Goal: Task Accomplishment & Management: Use online tool/utility

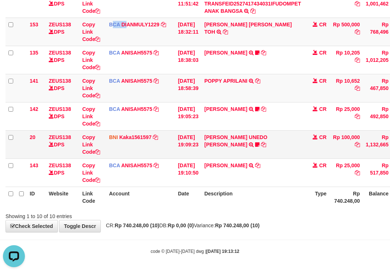
drag, startPoint x: 161, startPoint y: 93, endPoint x: 205, endPoint y: 153, distance: 74.7
click at [189, 141] on tbody "49 ZEUS138 DPS Copy Link Code BCA ANISAH5575 DPS ANISAH mutasi_20251001_3827 | …" at bounding box center [223, 46] width 437 height 282
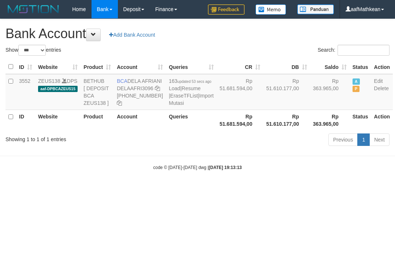
select select "***"
click at [395, 189] on html "Toggle navigation Home Bank Account List Load By Website Group [OXPLAY] ZEUS138…" at bounding box center [197, 94] width 395 height 189
select select "***"
click at [200, 189] on html "Toggle navigation Home Bank Account List Load By Website Group [OXPLAY] ZEUS138…" at bounding box center [197, 94] width 395 height 189
click at [366, 189] on html "Toggle navigation Home Bank Account List Load By Website Group [OXPLAY] ZEUS138…" at bounding box center [197, 94] width 395 height 189
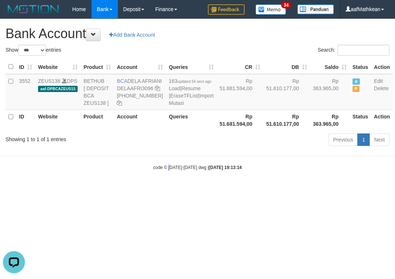
drag, startPoint x: 168, startPoint y: 190, endPoint x: 239, endPoint y: 196, distance: 71.6
click at [185, 189] on body "Toggle navigation Home Bank Account List Load By Website Group [OXPLAY] ZEUS138…" at bounding box center [197, 94] width 395 height 189
select select "***"
drag, startPoint x: 216, startPoint y: 122, endPoint x: 100, endPoint y: 0, distance: 167.6
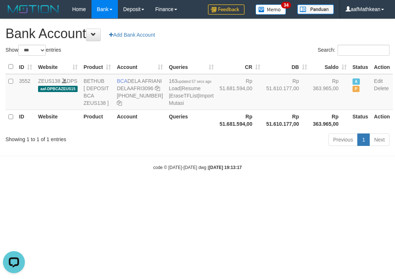
click at [170, 81] on tr "3552 ZEUS138 DPS aaf-DPBCAZEUS15 BETHUB [ DEPOSIT BCA ZEUS138 ] BCA DELA AFRIAN…" at bounding box center [198, 92] width 387 height 36
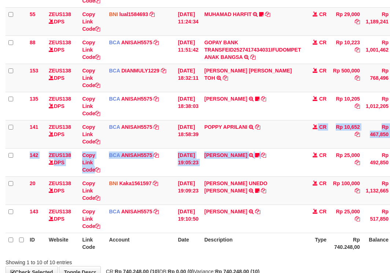
scroll to position [187, 0]
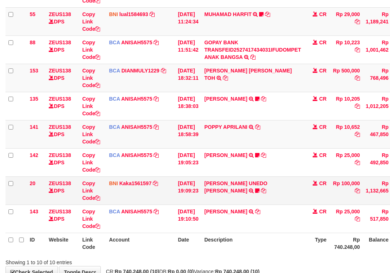
click at [201, 194] on td "[DATE] 19:09:23" at bounding box center [188, 190] width 26 height 28
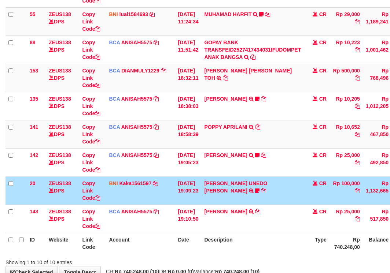
scroll to position [187, 0]
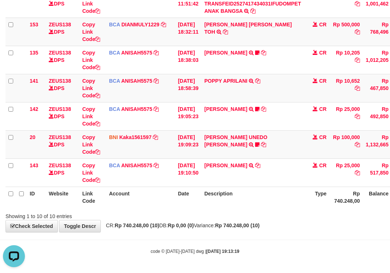
click at [110, 222] on div "**********" at bounding box center [195, 32] width 390 height 400
click at [140, 225] on strong "Rp 740.248,00 (10)" at bounding box center [137, 226] width 44 height 6
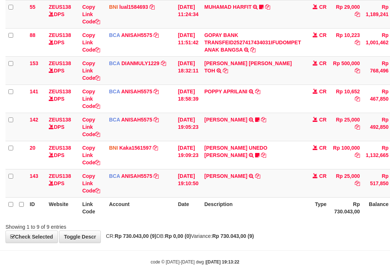
drag, startPoint x: 196, startPoint y: 223, endPoint x: 215, endPoint y: 221, distance: 19.1
click at [198, 224] on div "Showing 1 to 9 of 9 entries" at bounding box center [195, 225] width 390 height 10
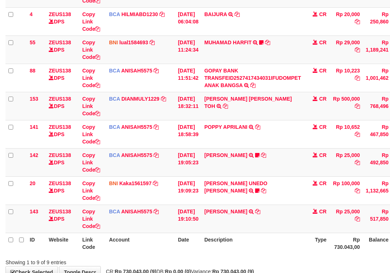
scroll to position [159, 0]
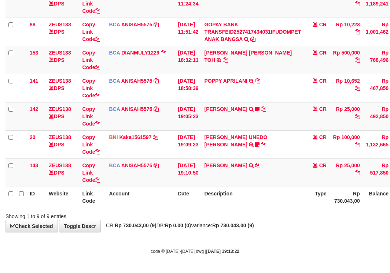
click at [230, 212] on div "Showing 1 to 9 of 9 entries" at bounding box center [195, 215] width 390 height 10
click at [234, 213] on div "Showing 1 to 9 of 9 entries" at bounding box center [195, 215] width 390 height 10
click at [238, 216] on div "Showing 1 to 9 of 9 entries" at bounding box center [195, 215] width 390 height 10
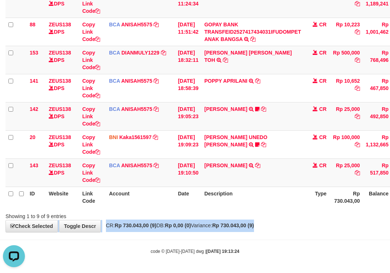
drag, startPoint x: 277, startPoint y: 219, endPoint x: 282, endPoint y: 235, distance: 16.4
click at [279, 226] on div "**********" at bounding box center [195, 46] width 390 height 372
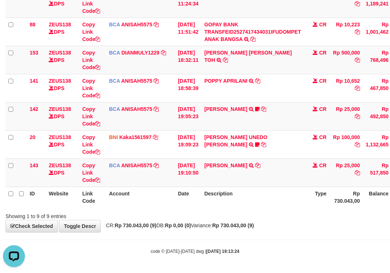
drag, startPoint x: 282, startPoint y: 235, endPoint x: 279, endPoint y: 238, distance: 3.9
click at [279, 238] on body "Toggle navigation Home Bank Account List Load By Website Group [OXPLAY] ZEUS138…" at bounding box center [195, 57] width 390 height 432
drag, startPoint x: 272, startPoint y: 224, endPoint x: 274, endPoint y: 228, distance: 4.2
click at [254, 225] on strong "Rp 730.043,00 (9)" at bounding box center [233, 226] width 42 height 6
click at [254, 228] on strong "Rp 730.043,00 (9)" at bounding box center [233, 226] width 42 height 6
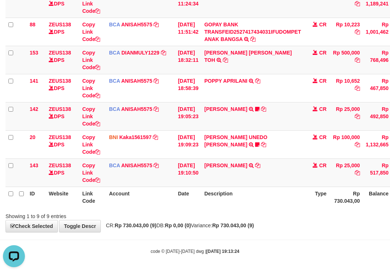
click at [271, 219] on div "Showing 1 to 9 of 9 entries" at bounding box center [195, 215] width 390 height 10
click at [278, 212] on div "Showing 1 to 9 of 9 entries" at bounding box center [195, 215] width 390 height 10
click at [276, 216] on div "Showing 1 to 9 of 9 entries" at bounding box center [195, 215] width 390 height 10
click at [274, 210] on div "Search: ID Website Link Code Account Date Description Type Amount Balance Statu…" at bounding box center [194, 58] width 379 height 323
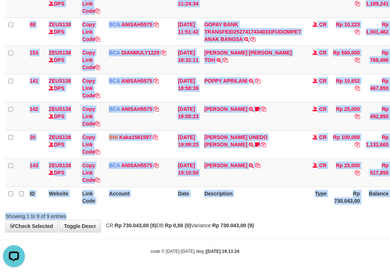
drag, startPoint x: 265, startPoint y: 239, endPoint x: 282, endPoint y: 238, distance: 16.9
click at [280, 238] on body "Toggle navigation Home Bank Account List Load By Website Group [OXPLAY] ZEUS138…" at bounding box center [195, 57] width 390 height 432
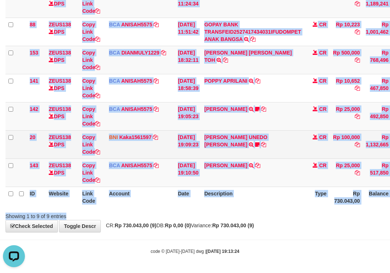
click at [195, 194] on th "Date" at bounding box center [188, 197] width 26 height 21
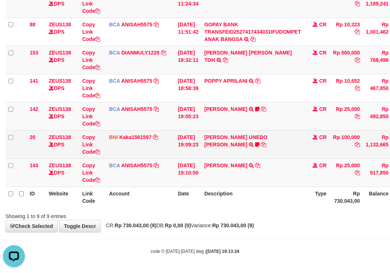
click at [273, 178] on table "ID Website Link Code Account Date Description Type Amount Balance Status Action…" at bounding box center [223, 59] width 437 height 295
click at [385, 150] on td "Rp 1,132,665" at bounding box center [376, 144] width 29 height 28
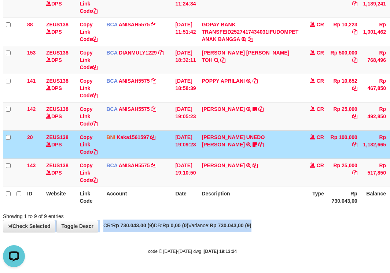
drag, startPoint x: 274, startPoint y: 216, endPoint x: 271, endPoint y: 222, distance: 7.1
click at [275, 222] on div "**********" at bounding box center [192, 46] width 390 height 372
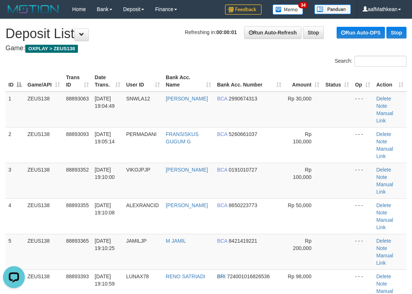
drag, startPoint x: 137, startPoint y: 61, endPoint x: 112, endPoint y: 67, distance: 25.6
click at [131, 59] on div "Search:" at bounding box center [206, 62] width 412 height 13
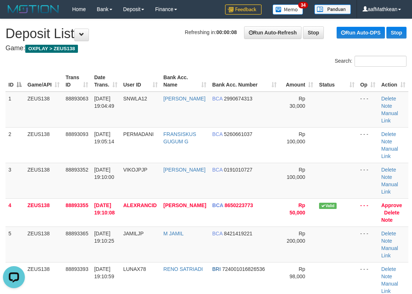
click at [78, 81] on div "Search: ID Game/API Trans ID Date Trans. User ID Bank Acc. Name Bank Acc. Numbe…" at bounding box center [205, 296] width 401 height 481
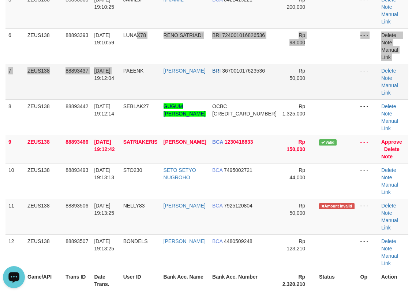
drag, startPoint x: 136, startPoint y: 24, endPoint x: 126, endPoint y: 29, distance: 10.8
click at [130, 27] on tbody "1 ZEUS138 88893063 01/10/2025 19:04:49 SNWLA12 ADE PATRIA BCA 2990674313 Rp 30,…" at bounding box center [206, 64] width 403 height 412
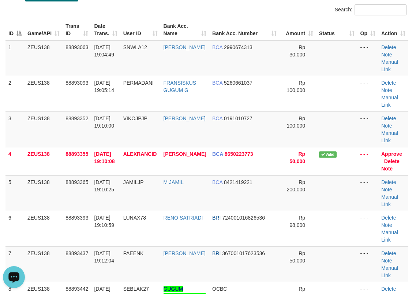
scroll to position [51, 0]
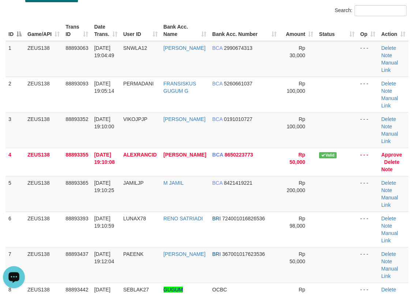
click at [131, 19] on div "ID Game/API Trans ID Date Trans. User ID Bank Acc. Name Bank Acc. Number Amount…" at bounding box center [206, 247] width 412 height 458
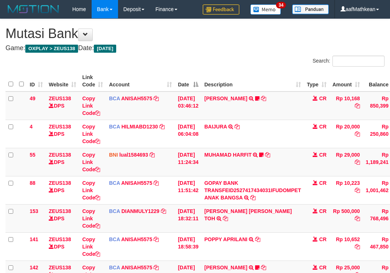
scroll to position [159, 3]
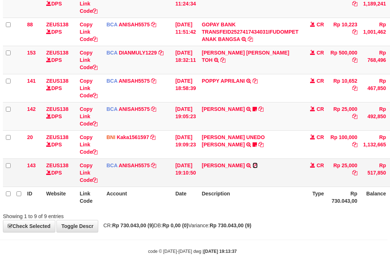
click at [256, 165] on icon at bounding box center [254, 165] width 5 height 5
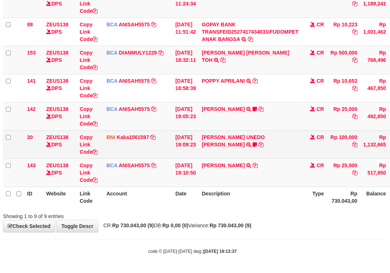
click at [220, 133] on td "[PERSON_NAME] UNEDO [PERSON_NAME] TRANSFER DARI SDR [PERSON_NAME] UNEDO [PERSON…" at bounding box center [249, 144] width 103 height 28
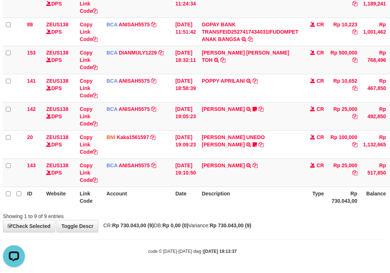
drag, startPoint x: 294, startPoint y: 243, endPoint x: 412, endPoint y: 271, distance: 121.2
click at [387, 271] on html "Toggle navigation Home Bank Account List Load By Website Group [OXPLAY] ZEUS138…" at bounding box center [192, 57] width 390 height 432
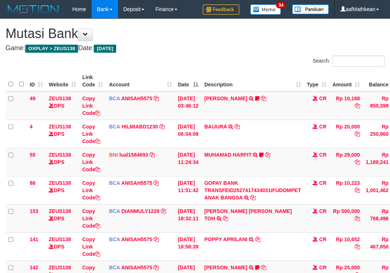
scroll to position [159, 30]
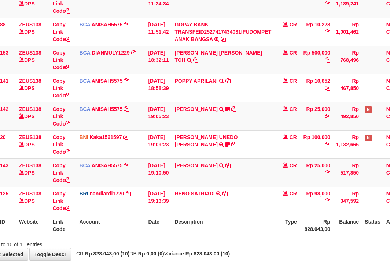
click at [216, 234] on th "Description" at bounding box center [222, 225] width 103 height 21
drag, startPoint x: 215, startPoint y: 233, endPoint x: 223, endPoint y: 223, distance: 12.3
click at [216, 232] on th "Description" at bounding box center [222, 225] width 103 height 21
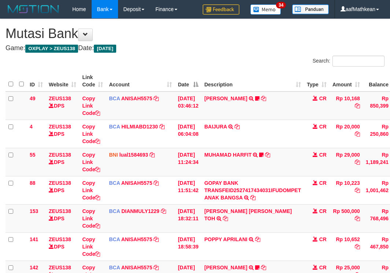
scroll to position [159, 30]
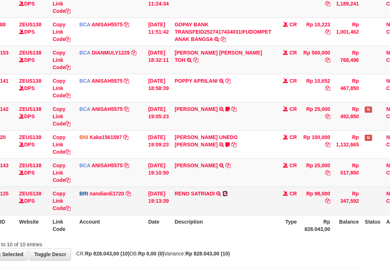
click at [227, 192] on icon at bounding box center [224, 193] width 5 height 5
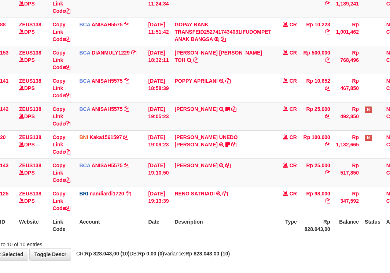
drag, startPoint x: 234, startPoint y: 168, endPoint x: 393, endPoint y: 198, distance: 161.4
click at [299, 188] on tbody "49 ZEUS138 DPS Copy Link Code BCA ANISAH5575 DPS [PERSON_NAME] mutasi_20251001_…" at bounding box center [194, 74] width 437 height 282
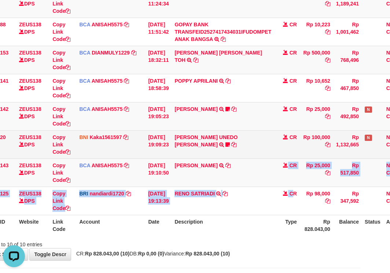
scroll to position [0, 0]
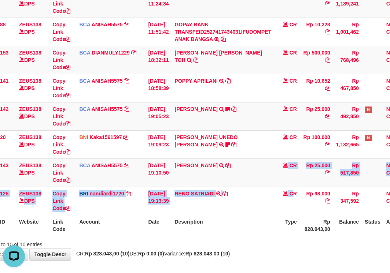
drag, startPoint x: 261, startPoint y: 157, endPoint x: 420, endPoint y: 142, distance: 159.3
click at [360, 142] on html "Toggle navigation Home Bank Account List Load By Website Group [OXPLAY] ZEUS138…" at bounding box center [165, 71] width 390 height 460
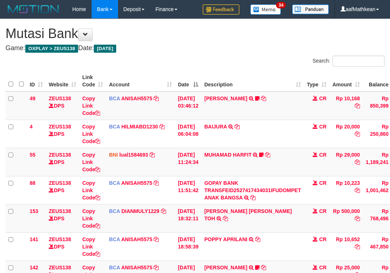
scroll to position [159, 30]
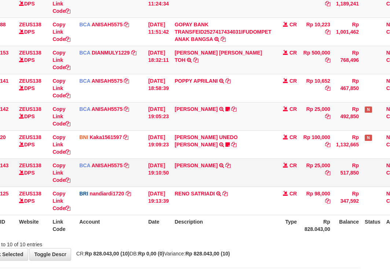
drag, startPoint x: 205, startPoint y: 184, endPoint x: 212, endPoint y: 189, distance: 8.7
click at [206, 185] on td "[PERSON_NAME] TRSF E-BANKING CR 0110/FTSCY/WS95031 25000.00[PERSON_NAME]" at bounding box center [222, 173] width 103 height 28
drag, startPoint x: 212, startPoint y: 189, endPoint x: 395, endPoint y: 226, distance: 186.4
click at [330, 220] on table "ID Website Link Code Account Date Description Type Amount Balance Status Action…" at bounding box center [194, 74] width 437 height 324
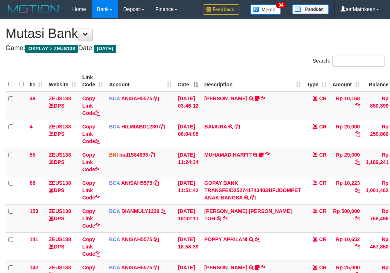
scroll to position [159, 30]
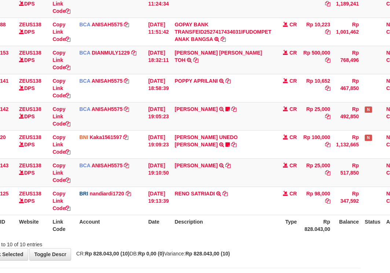
drag, startPoint x: 235, startPoint y: 240, endPoint x: 393, endPoint y: 227, distance: 158.3
click at [284, 236] on div "Search: ID Website Link Code Account Date Description Type Amount Balance Statu…" at bounding box center [165, 72] width 379 height 351
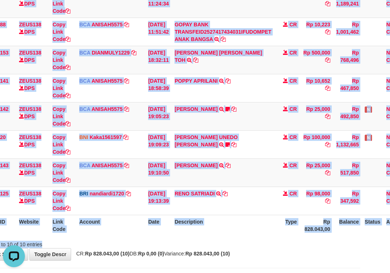
scroll to position [0, 0]
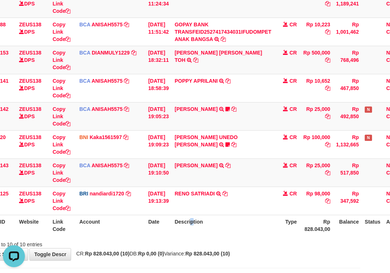
click at [199, 221] on th "Description" at bounding box center [222, 225] width 103 height 21
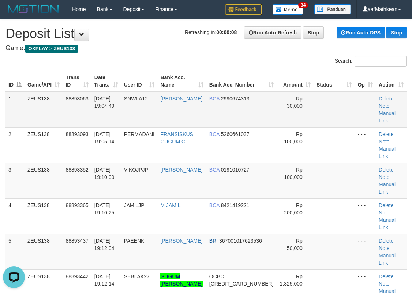
drag, startPoint x: 124, startPoint y: 36, endPoint x: 8, endPoint y: 99, distance: 131.9
click at [124, 36] on h1 "Refreshing in: 00:00:08 Run Auto-Refresh Stop Run Auto-DPS Stop Deposit List" at bounding box center [205, 33] width 401 height 15
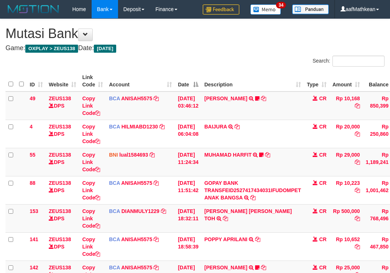
click at [389, 243] on html "Toggle navigation Home Bank Account List Load By Website Group [OXPLAY] ZEUS138…" at bounding box center [195, 216] width 390 height 432
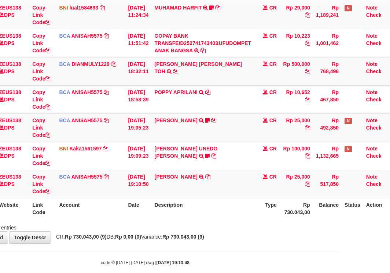
click at [195, 224] on div "Showing 1 to 9 of 9 entries" at bounding box center [145, 226] width 390 height 10
click at [206, 223] on div "Showing 1 to 9 of 9 entries" at bounding box center [145, 226] width 390 height 10
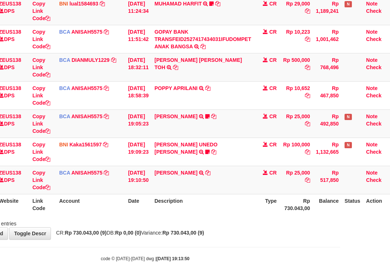
click at [226, 200] on th "Description" at bounding box center [202, 204] width 103 height 21
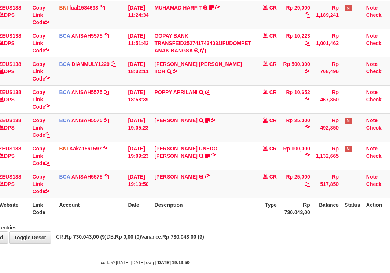
click at [223, 201] on th "Description" at bounding box center [202, 208] width 103 height 21
click at [170, 157] on tbody "49 ZEUS138 DPS Copy Link Code BCA ANISAH5575 DPS ANISAH mutasi_20251001_3827 | …" at bounding box center [174, 71] width 437 height 254
click at [243, 210] on th "Description" at bounding box center [202, 208] width 103 height 21
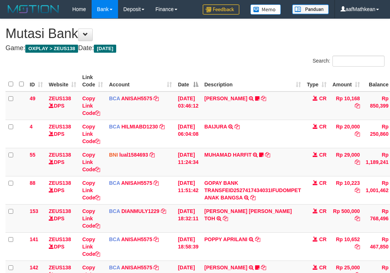
scroll to position [130, 0]
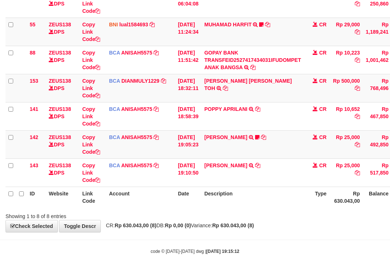
click at [258, 214] on div "Showing 1 to 8 of 8 entries" at bounding box center [195, 215] width 390 height 10
click at [259, 215] on div "Showing 1 to 8 of 8 entries" at bounding box center [195, 215] width 390 height 10
click at [261, 217] on div "Showing 1 to 8 of 8 entries" at bounding box center [195, 215] width 390 height 10
click at [267, 220] on div "**********" at bounding box center [195, 60] width 390 height 343
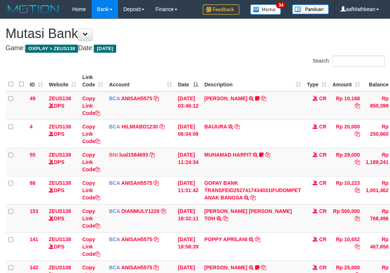
scroll to position [84, 0]
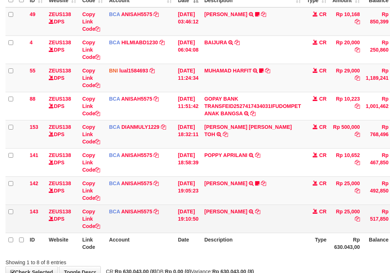
click at [266, 222] on td "NELLY PAHWANI TRSF E-BANKING CR 0110/FTSCY/WS95031 25000.00NELLY PAHWANI" at bounding box center [252, 219] width 103 height 28
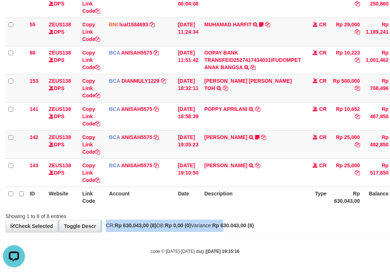
drag, startPoint x: 261, startPoint y: 217, endPoint x: 244, endPoint y: 223, distance: 17.8
click at [243, 225] on div "**********" at bounding box center [195, 60] width 390 height 343
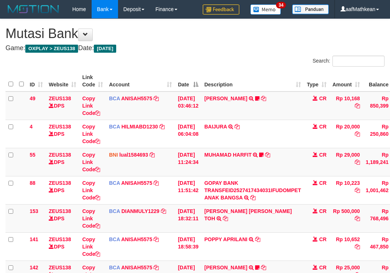
scroll to position [84, 0]
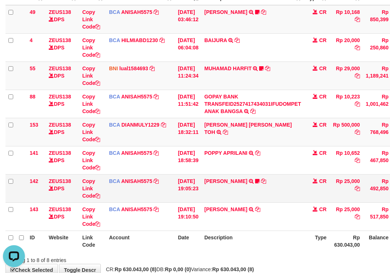
click at [260, 174] on td "POPPY APRILANI TRSF E-BANKING CR 0110/FTSCY/WS95271 10652.00POPPY APRILANI" at bounding box center [252, 160] width 103 height 28
drag, startPoint x: 266, startPoint y: 198, endPoint x: 246, endPoint y: 198, distance: 19.8
click at [260, 201] on td "NELLY PAHWANI TRSF E-BANKING CR 0110/FTSCY/WS95031 25000.00NELLY PAHWANI NELLY83" at bounding box center [252, 188] width 103 height 28
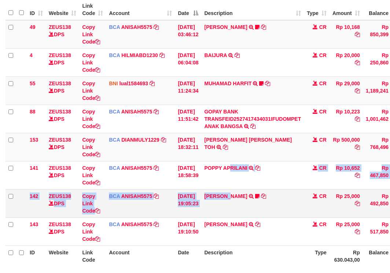
click at [232, 190] on tbody "49 ZEUS138 DPS Copy Link Code BCA ANISAH5575 DPS ANISAH mutasi_20251001_3827 | …" at bounding box center [223, 133] width 437 height 226
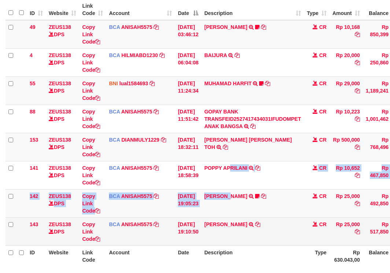
scroll to position [86, 0]
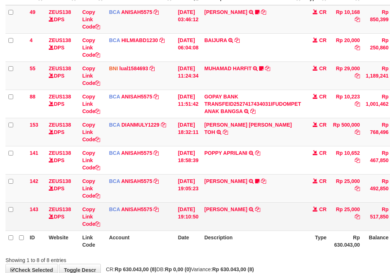
click at [270, 212] on td "NELLY PAHWANI TRSF E-BANKING CR 0110/FTSCY/WS95031 25000.00NELLY PAHWANI" at bounding box center [252, 216] width 103 height 28
click at [302, 213] on td "NELLY PAHWANI TRSF E-BANKING CR 0110/FTSCY/WS95031 25000.00NELLY PAHWANI" at bounding box center [252, 216] width 103 height 28
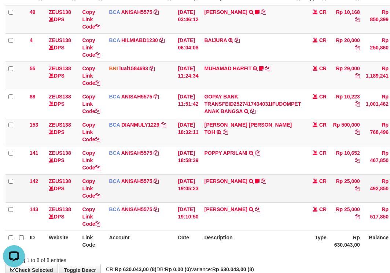
click at [297, 201] on tbody "49 ZEUS138 DPS Copy Link Code BCA ANISAH5575 DPS ANISAH mutasi_20251001_3827 | …" at bounding box center [223, 118] width 437 height 226
click at [281, 231] on table "ID Website Link Code Account Date Description Type Amount Balance Status Action…" at bounding box center [223, 117] width 437 height 267
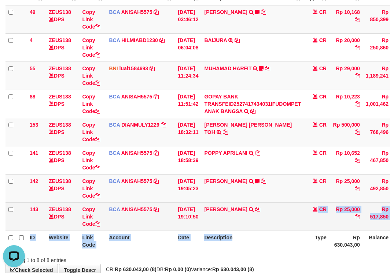
click at [283, 226] on td "NELLY PAHWANI TRSF E-BANKING CR 0110/FTSCY/WS95031 25000.00NELLY PAHWANI" at bounding box center [252, 216] width 103 height 28
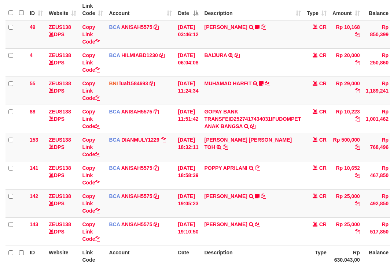
scroll to position [86, 0]
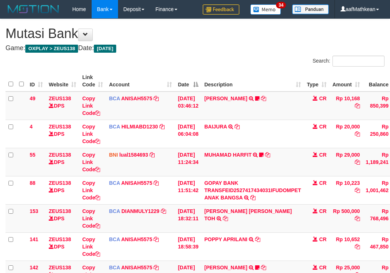
scroll to position [130, 0]
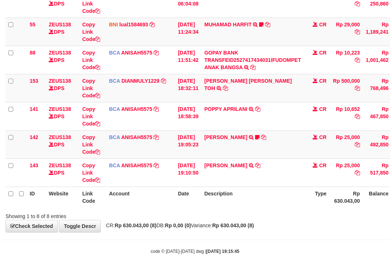
click at [280, 216] on div "Showing 1 to 8 of 8 entries" at bounding box center [195, 215] width 390 height 10
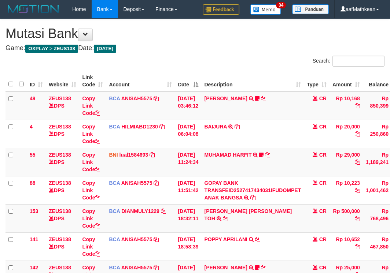
scroll to position [84, 0]
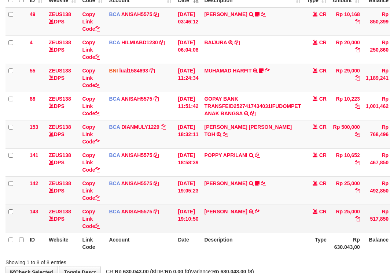
click at [281, 217] on td "[PERSON_NAME] TRSF E-BANKING CR 0110/FTSCY/WS95031 25000.00[PERSON_NAME]" at bounding box center [252, 219] width 103 height 28
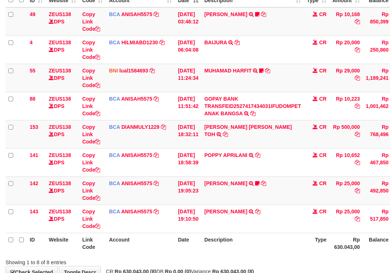
click at [281, 217] on td "[PERSON_NAME] TRSF E-BANKING CR 0110/FTSCY/WS95031 25000.00[PERSON_NAME]" at bounding box center [252, 219] width 103 height 28
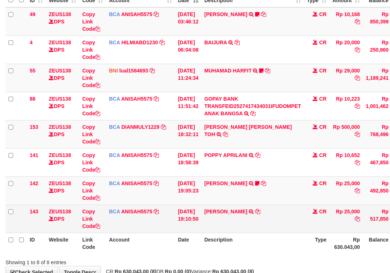
click at [282, 218] on td "[PERSON_NAME] TRSF E-BANKING CR 0110/FTSCY/WS95031 25000.00[PERSON_NAME]" at bounding box center [252, 219] width 103 height 28
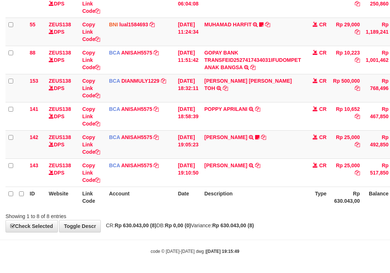
click at [282, 218] on div "Showing 1 to 8 of 8 entries" at bounding box center [195, 215] width 390 height 10
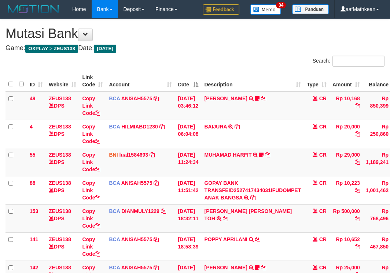
scroll to position [84, 0]
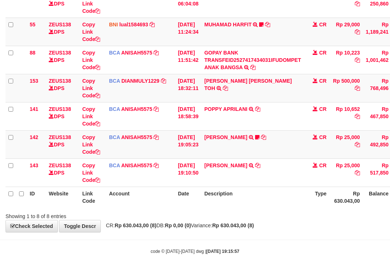
click at [293, 223] on div "**********" at bounding box center [195, 60] width 390 height 343
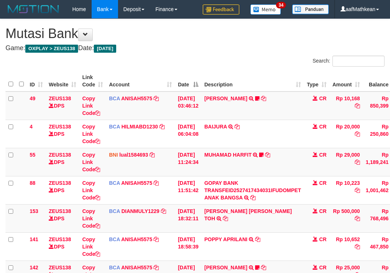
scroll to position [84, 0]
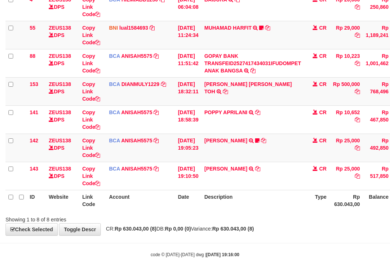
scroll to position [130, 0]
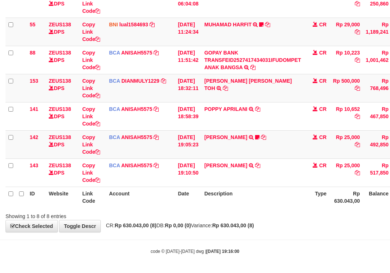
click at [285, 204] on th "Description" at bounding box center [252, 197] width 103 height 21
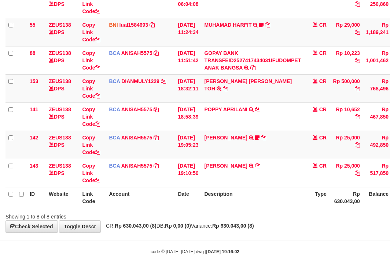
scroll to position [130, 0]
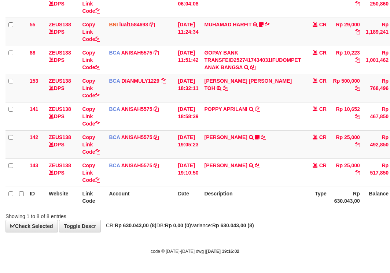
drag, startPoint x: 279, startPoint y: 197, endPoint x: 286, endPoint y: 206, distance: 11.4
click at [282, 199] on th "Description" at bounding box center [252, 197] width 103 height 21
click at [298, 212] on div "Showing 1 to 8 of 8 entries" at bounding box center [195, 215] width 390 height 10
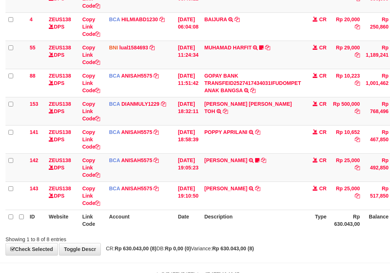
scroll to position [130, 0]
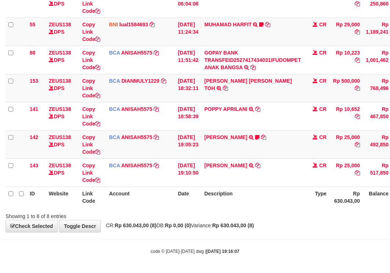
click at [282, 231] on div "**********" at bounding box center [195, 60] width 390 height 343
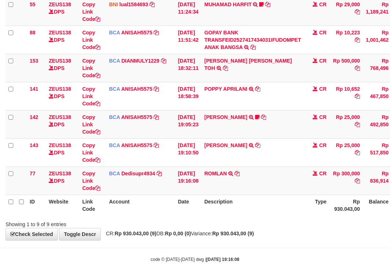
scroll to position [159, 0]
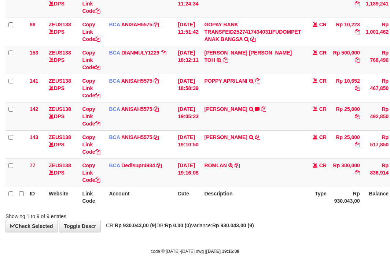
click at [283, 230] on div "**********" at bounding box center [195, 46] width 390 height 372
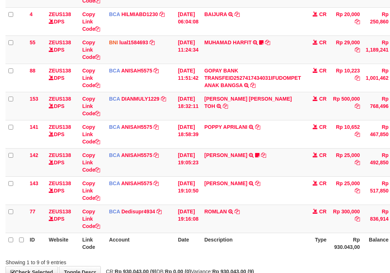
click at [283, 230] on td "ROMLAN TRSF E-BANKING CR 0110/FTSCY/WS95031 300000.00ROMLAN" at bounding box center [252, 219] width 103 height 28
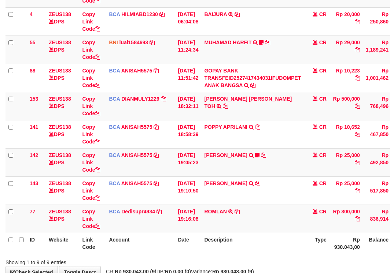
scroll to position [159, 0]
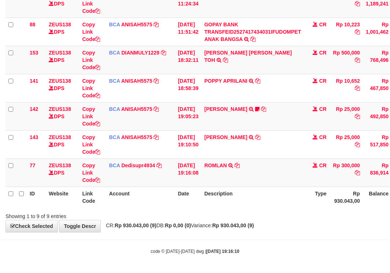
click at [306, 267] on body "Toggle navigation Home Bank Account List Load By Website Group [OXPLAY] ZEUS138…" at bounding box center [195, 57] width 390 height 432
click at [307, 267] on body "Toggle navigation Home Bank Account List Load By Website Group [OXPLAY] ZEUS138…" at bounding box center [195, 57] width 390 height 432
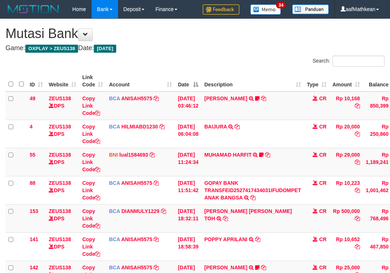
scroll to position [159, 0]
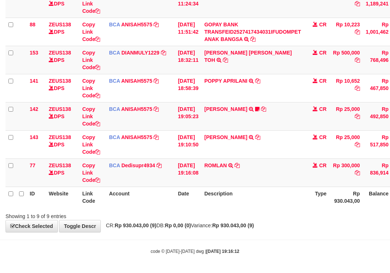
click at [311, 257] on body "Toggle navigation Home Bank Account List Load By Website Group [OXPLAY] ZEUS138…" at bounding box center [195, 57] width 390 height 432
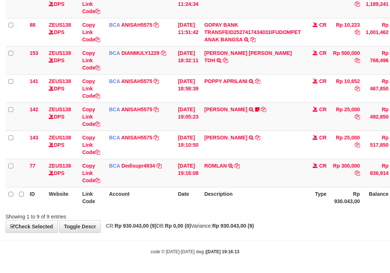
scroll to position [159, 0]
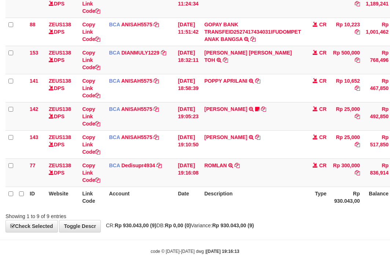
click at [317, 252] on div "code © 2012-2018 dwg | 2025/10/01 19:16:13" at bounding box center [195, 251] width 390 height 7
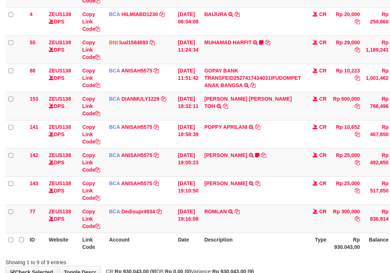
click at [317, 252] on th "Type" at bounding box center [317, 243] width 26 height 21
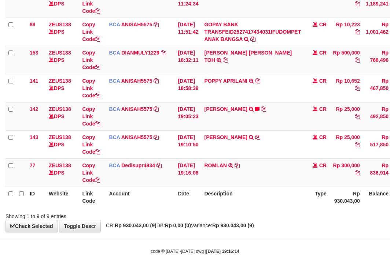
click at [309, 260] on body "Toggle navigation Home Bank Account List Load By Website Group [OXPLAY] ZEUS138…" at bounding box center [195, 57] width 390 height 432
click at [305, 249] on div "code © 2012-2018 dwg | 2025/10/01 19:16:14" at bounding box center [195, 251] width 390 height 7
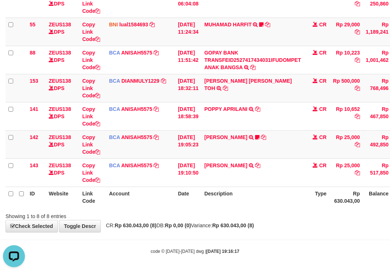
click at [308, 247] on body "Toggle navigation Home Bank Account List Load By Website Group [OXPLAY] ZEUS138…" at bounding box center [195, 71] width 390 height 403
click at [307, 248] on div "code © [DATE]-[DATE] dwg | [DATE] 19:16:17" at bounding box center [195, 251] width 390 height 7
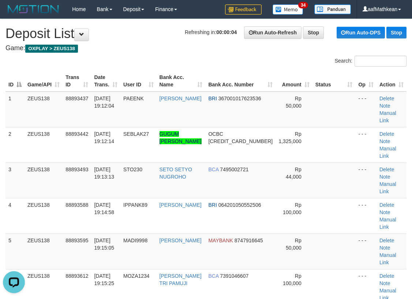
click at [123, 39] on h1 "Refreshing in: 00:00:04 Run Auto-Refresh Stop Run Auto-DPS Stop Deposit List" at bounding box center [205, 33] width 401 height 15
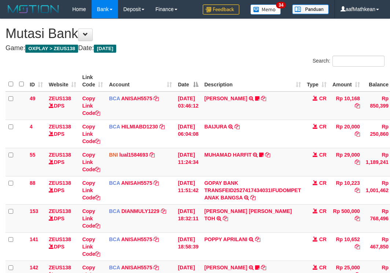
scroll to position [84, 0]
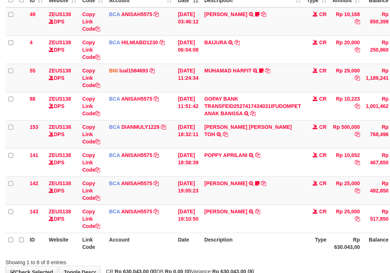
click at [304, 246] on th "Description" at bounding box center [252, 243] width 103 height 21
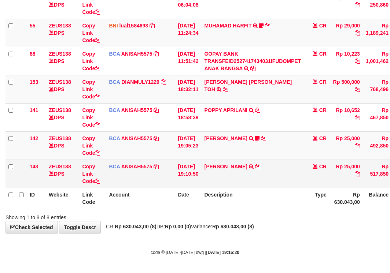
scroll to position [130, 0]
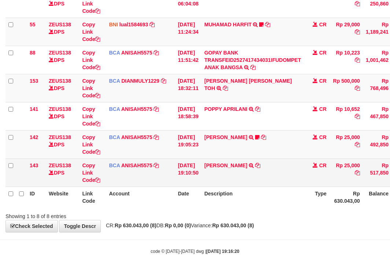
click at [227, 161] on td "NELLY PAHWANI TRSF E-BANKING CR 0110/FTSCY/WS95031 25000.00NELLY PAHWANI" at bounding box center [252, 173] width 103 height 28
click at [234, 165] on link "[PERSON_NAME]" at bounding box center [225, 166] width 43 height 6
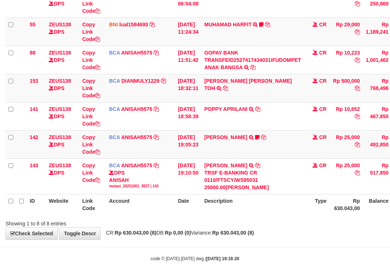
drag, startPoint x: 289, startPoint y: 231, endPoint x: 275, endPoint y: 238, distance: 15.9
click at [284, 239] on div "**********" at bounding box center [195, 64] width 390 height 351
drag, startPoint x: 310, startPoint y: 228, endPoint x: 295, endPoint y: 232, distance: 15.5
click at [304, 235] on div "**********" at bounding box center [195, 64] width 390 height 351
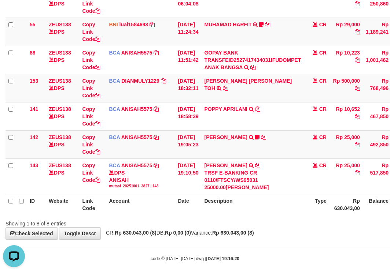
click at [296, 224] on div "Showing 1 to 8 of 8 entries" at bounding box center [195, 222] width 390 height 10
drag, startPoint x: 295, startPoint y: 222, endPoint x: 299, endPoint y: 228, distance: 7.3
click at [299, 227] on div "**********" at bounding box center [195, 64] width 390 height 351
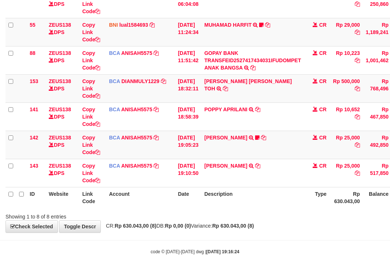
scroll to position [130, 0]
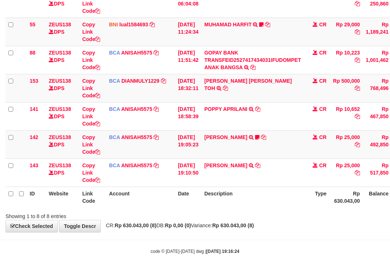
click at [275, 214] on div "Showing 1 to 8 of 8 entries" at bounding box center [195, 215] width 390 height 10
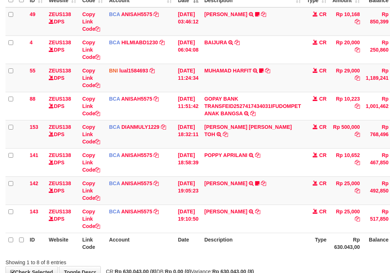
drag, startPoint x: 259, startPoint y: 233, endPoint x: 254, endPoint y: 239, distance: 7.5
click at [256, 234] on th "Description" at bounding box center [252, 243] width 103 height 21
click at [254, 239] on th "Description" at bounding box center [252, 243] width 103 height 21
drag, startPoint x: 249, startPoint y: 238, endPoint x: 261, endPoint y: 241, distance: 12.8
click at [252, 239] on th "Description" at bounding box center [252, 243] width 103 height 21
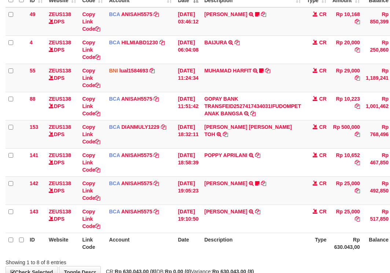
drag, startPoint x: 261, startPoint y: 241, endPoint x: 425, endPoint y: 276, distance: 167.3
click at [389, 273] on html "Toggle navigation Home Bank Account List Load By Website Group [OXPLAY] ZEUS138…" at bounding box center [195, 117] width 390 height 403
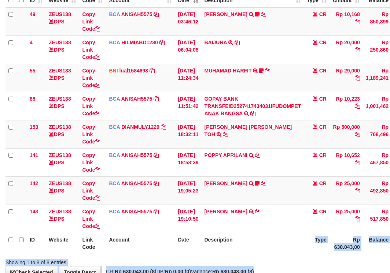
scroll to position [130, 0]
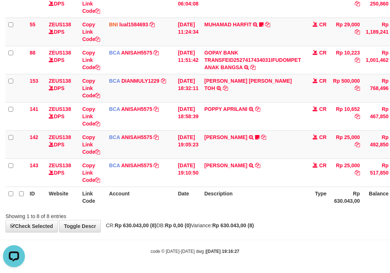
click at [309, 259] on body "Toggle navigation Home Bank Account List Load By Website Group [OXPLAY] ZEUS138…" at bounding box center [195, 71] width 390 height 403
drag, startPoint x: 305, startPoint y: 213, endPoint x: 293, endPoint y: 215, distance: 13.0
click at [302, 213] on div "Showing 1 to 8 of 8 entries" at bounding box center [195, 215] width 390 height 10
click at [290, 216] on div "Showing 1 to 8 of 8 entries" at bounding box center [195, 215] width 390 height 10
click at [272, 211] on div "Showing 1 to 8 of 8 entries" at bounding box center [195, 215] width 390 height 10
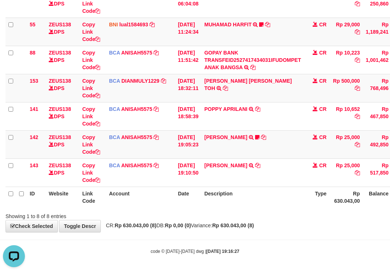
click at [273, 211] on div "Showing 1 to 8 of 8 entries" at bounding box center [195, 215] width 390 height 10
click at [278, 213] on div "Showing 1 to 8 of 8 entries" at bounding box center [195, 215] width 390 height 10
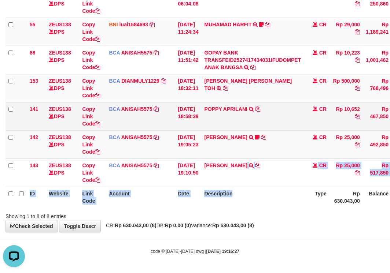
click at [239, 148] on table "ID Website Link Code Account Date Description Type Amount Balance Status Action…" at bounding box center [223, 73] width 437 height 267
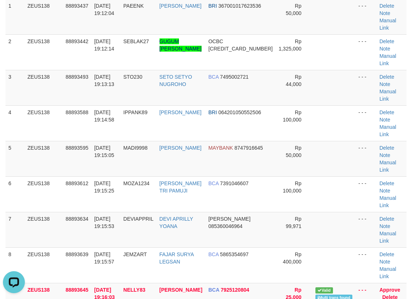
scroll to position [110, 0]
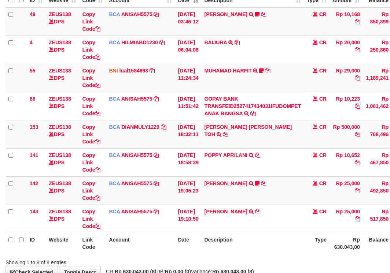
scroll to position [130, 0]
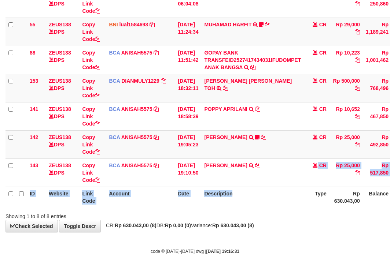
drag, startPoint x: 273, startPoint y: 172, endPoint x: 254, endPoint y: 223, distance: 54.0
click at [266, 210] on div "Search: ID Website Link Code Account Date Description Type Amount Balance Statu…" at bounding box center [194, 72] width 379 height 295
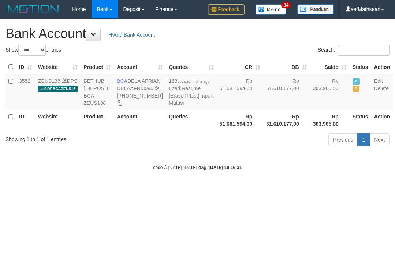
select select "***"
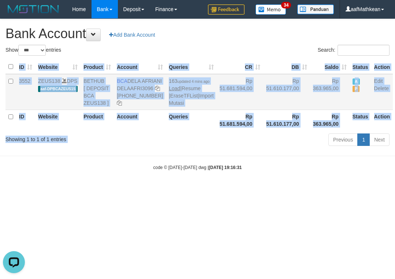
drag, startPoint x: 176, startPoint y: 154, endPoint x: 165, endPoint y: 94, distance: 60.4
click at [178, 134] on div "Show ** ** ** *** *** entries Search: ID Website Product Account Queries CR [PE…" at bounding box center [197, 97] width 384 height 104
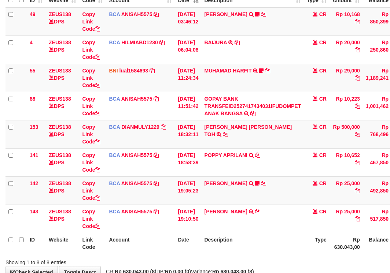
click at [112, 266] on div "Showing 1 to 8 of 8 entries" at bounding box center [80, 261] width 151 height 10
drag, startPoint x: 139, startPoint y: 260, endPoint x: 206, endPoint y: 242, distance: 69.8
click at [141, 260] on div "Showing 1 to 8 of 8 entries" at bounding box center [80, 261] width 151 height 10
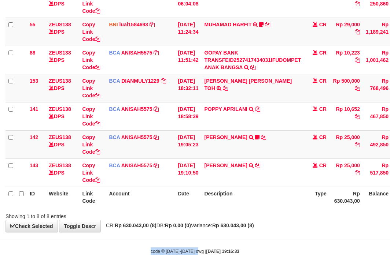
drag, startPoint x: 206, startPoint y: 242, endPoint x: 230, endPoint y: 237, distance: 24.3
click at [226, 238] on body "Toggle navigation Home Bank Account List Load By Website Group [OXPLAY] ZEUS138…" at bounding box center [195, 71] width 390 height 403
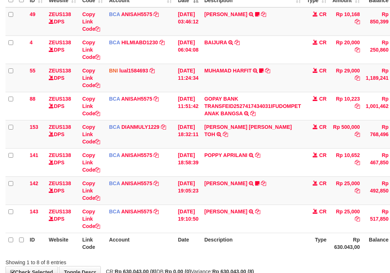
drag, startPoint x: 204, startPoint y: 246, endPoint x: 234, endPoint y: 249, distance: 29.4
click at [213, 247] on tr "ID Website Link Code Account Date Description Type Rp 630.043,00 Balance Status…" at bounding box center [223, 243] width 437 height 21
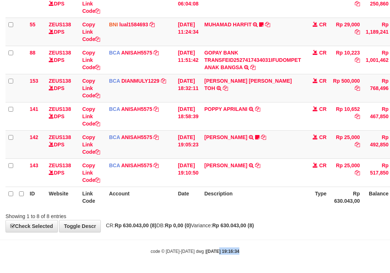
drag, startPoint x: 230, startPoint y: 253, endPoint x: 390, endPoint y: 252, distance: 160.0
click at [251, 253] on body "Toggle navigation Home Bank Account List Load By Website Group [OXPLAY] ZEUS138…" at bounding box center [195, 71] width 390 height 403
drag, startPoint x: 276, startPoint y: 229, endPoint x: 342, endPoint y: 238, distance: 66.2
click at [287, 231] on div "**********" at bounding box center [195, 60] width 390 height 343
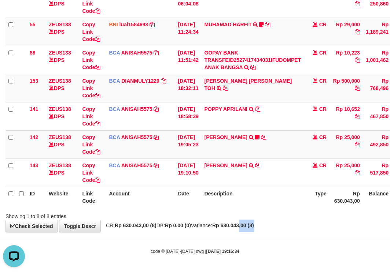
click at [270, 252] on div "code © 2012-2018 dwg | 2025/10/01 19:16:34" at bounding box center [195, 251] width 390 height 7
click at [274, 253] on div "code © 2012-2018 dwg | 2025/10/01 19:16:34" at bounding box center [195, 251] width 390 height 7
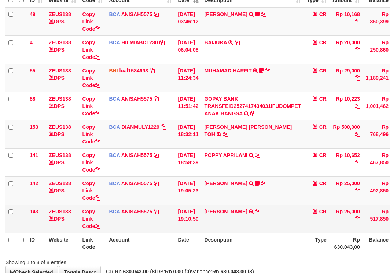
click at [276, 231] on td "NELLY PAHWANI TRSF E-BANKING CR 0110/FTSCY/WS95031 25000.00NELLY PAHWANI" at bounding box center [252, 219] width 103 height 28
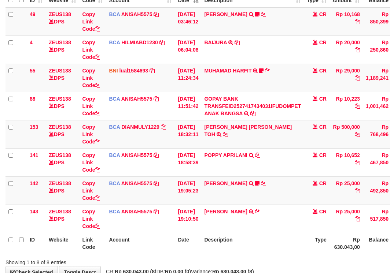
scroll to position [130, 0]
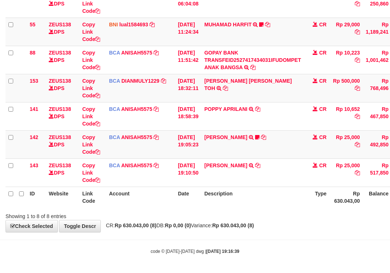
click at [202, 218] on div "Showing 1 to 8 of 8 entries" at bounding box center [195, 215] width 390 height 10
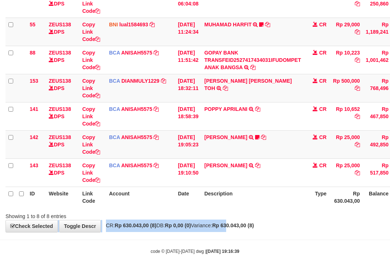
drag, startPoint x: 203, startPoint y: 219, endPoint x: 391, endPoint y: 220, distance: 187.8
click at [301, 224] on div "**********" at bounding box center [195, 60] width 390 height 343
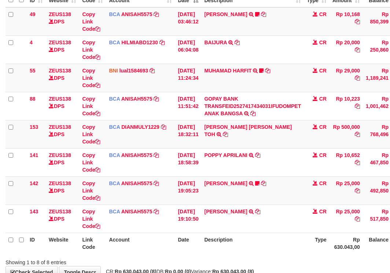
scroll to position [130, 0]
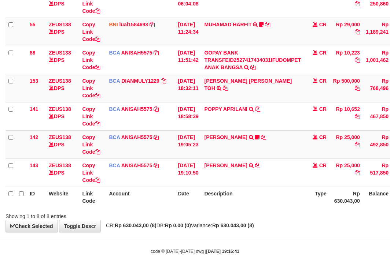
click at [256, 222] on div "**********" at bounding box center [195, 60] width 390 height 343
drag, startPoint x: 216, startPoint y: 215, endPoint x: 394, endPoint y: 224, distance: 179.0
click at [267, 219] on div "Showing 1 to 8 of 8 entries" at bounding box center [195, 215] width 390 height 10
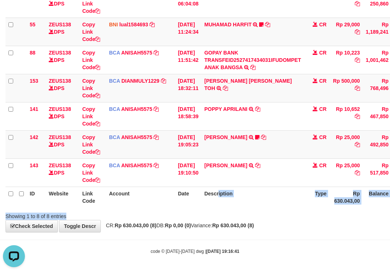
drag, startPoint x: 230, startPoint y: 206, endPoint x: 241, endPoint y: 217, distance: 15.6
click at [238, 216] on div "Search: ID Website Link Code Account Date Description Type Amount Balance Statu…" at bounding box center [194, 72] width 379 height 295
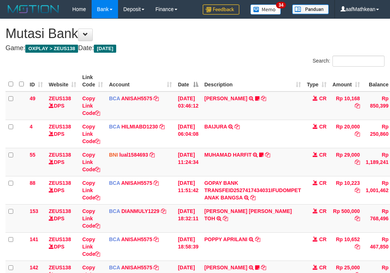
scroll to position [84, 0]
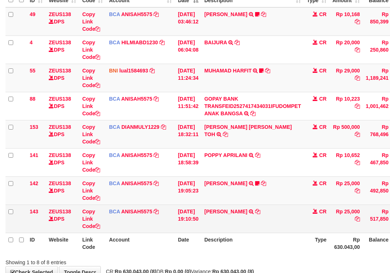
click at [277, 207] on td "[PERSON_NAME] TRSF E-BANKING CR 0110/FTSCY/WS95031 25000.00[PERSON_NAME]" at bounding box center [252, 219] width 103 height 28
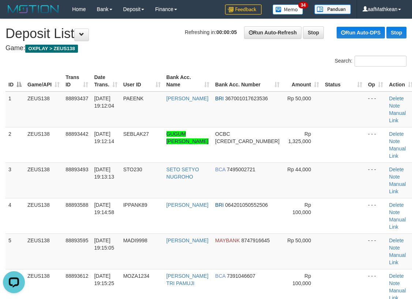
click at [143, 29] on h1 "Refreshing in: 00:00:05 Run Auto-Refresh Stop Run Auto-DPS Stop Deposit List" at bounding box center [205, 33] width 401 height 15
click at [133, 83] on tr "ID Game/API Trans ID Date Trans. User ID Bank Acc. Name Bank Acc. Number Amount…" at bounding box center [210, 81] width 411 height 21
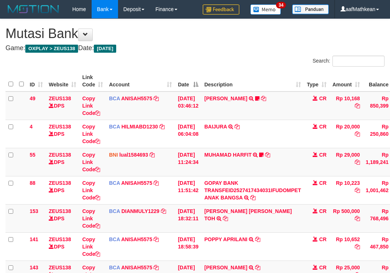
scroll to position [92, 0]
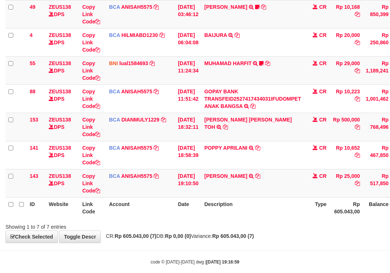
click at [283, 203] on th "Description" at bounding box center [252, 207] width 103 height 21
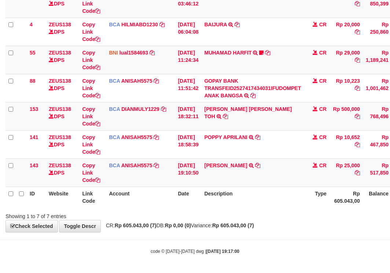
click at [282, 203] on th "Description" at bounding box center [252, 197] width 103 height 21
drag, startPoint x: 0, startPoint y: 0, endPoint x: 283, endPoint y: 204, distance: 348.9
click at [283, 204] on th "Description" at bounding box center [252, 197] width 103 height 21
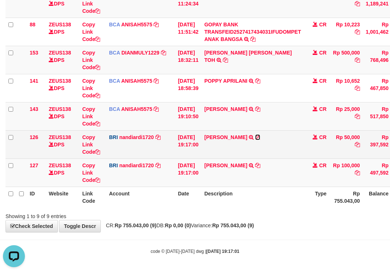
click at [260, 140] on icon at bounding box center [257, 137] width 5 height 5
click at [260, 139] on icon at bounding box center [257, 137] width 5 height 5
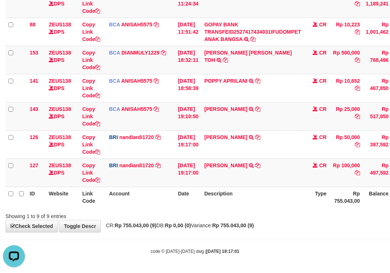
click at [243, 181] on td "[PERSON_NAME] TRANSFER NBMB [PERSON_NAME] TO NANDI ARDIANSYAH" at bounding box center [252, 173] width 103 height 28
click at [257, 189] on th "Description" at bounding box center [252, 197] width 103 height 21
drag, startPoint x: 265, startPoint y: 188, endPoint x: 266, endPoint y: 177, distance: 11.1
click at [266, 186] on table "ID Website Link Code Account Date Description Type Amount Balance Status Action…" at bounding box center [223, 59] width 437 height 295
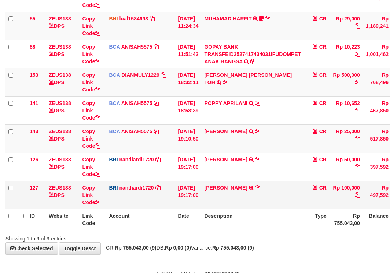
scroll to position [159, 0]
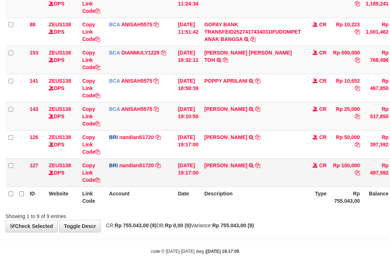
click at [251, 160] on td "IRFAN ARFAH TRANSFER NBMB IRFAN ARFAH TO NANDI ARDIANSYAH" at bounding box center [252, 173] width 103 height 28
click at [255, 164] on icon at bounding box center [257, 165] width 5 height 5
click at [221, 185] on td "IRFAN ARFAH TRANSFER NBMB IRFAN ARFAH TO NANDI ARDIANSYAH" at bounding box center [252, 173] width 103 height 28
drag, startPoint x: 231, startPoint y: 196, endPoint x: 253, endPoint y: 216, distance: 29.8
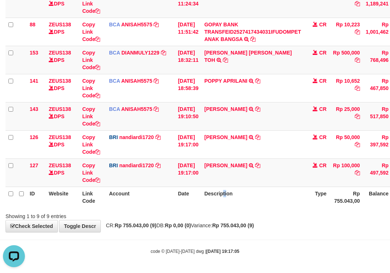
click at [234, 197] on th "Description" at bounding box center [252, 197] width 103 height 21
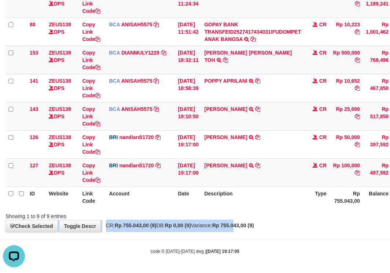
drag, startPoint x: 253, startPoint y: 216, endPoint x: 255, endPoint y: 227, distance: 10.5
click at [252, 225] on div "**********" at bounding box center [195, 46] width 390 height 372
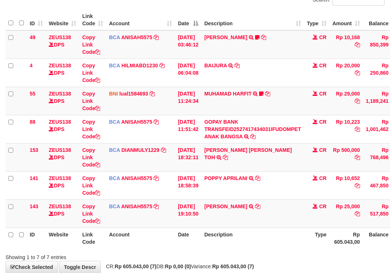
scroll to position [102, 0]
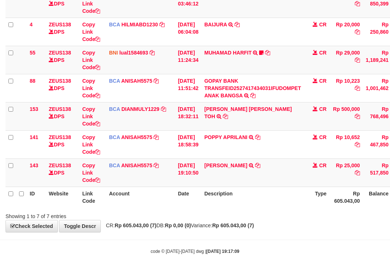
click at [242, 211] on div "Showing 1 to 7 of 7 entries" at bounding box center [195, 215] width 390 height 10
drag, startPoint x: 204, startPoint y: 207, endPoint x: 392, endPoint y: 182, distance: 189.6
click at [208, 207] on tr "ID Website Link Code Account Date Description Type Rp 605.043,00 Balance Status…" at bounding box center [223, 197] width 437 height 21
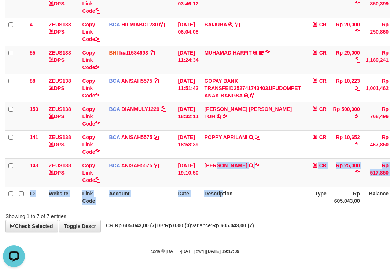
drag, startPoint x: 226, startPoint y: 186, endPoint x: 231, endPoint y: 193, distance: 7.9
click at [228, 190] on table "ID Website Link Code Account Date Description Type Amount Balance Status Action…" at bounding box center [223, 88] width 437 height 239
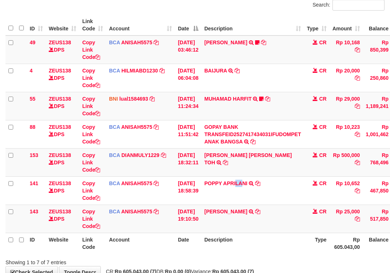
scroll to position [102, 0]
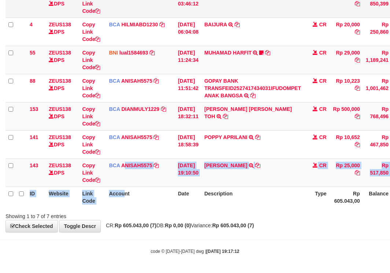
drag, startPoint x: 122, startPoint y: 145, endPoint x: 110, endPoint y: 1, distance: 144.4
click at [118, 93] on table "ID Website Link Code Account Date Description Type Amount Balance Status Action…" at bounding box center [223, 88] width 437 height 239
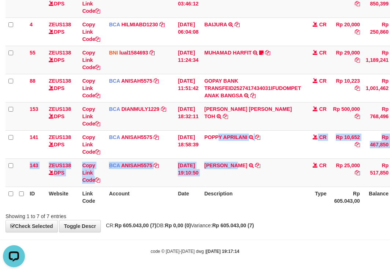
click at [249, 191] on table "ID Website Link Code Account Date Description Type Amount Balance Status Action…" at bounding box center [223, 88] width 437 height 239
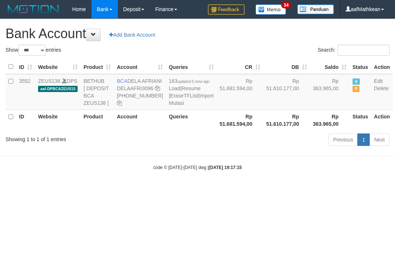
select select "***"
drag, startPoint x: 129, startPoint y: 79, endPoint x: 137, endPoint y: 89, distance: 13.0
click at [137, 89] on td "BCA DELA AFRIANI DELAAFRI3096 869-245-8639" at bounding box center [140, 92] width 52 height 36
copy td "DELA AFRIANI"
drag, startPoint x: 183, startPoint y: 163, endPoint x: 389, endPoint y: 174, distance: 206.0
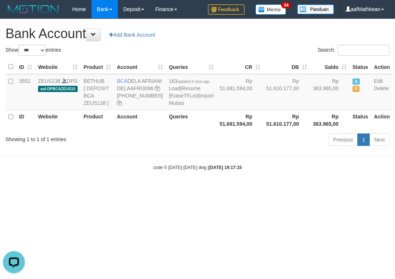
click at [200, 148] on div "Previous 1 Next" at bounding box center [279, 141] width 219 height 16
click at [155, 91] on icon at bounding box center [157, 88] width 5 height 5
click at [223, 172] on body "Toggle navigation Home Bank Account List Load By Website Group [OXPLAY] ZEUS138…" at bounding box center [197, 94] width 395 height 189
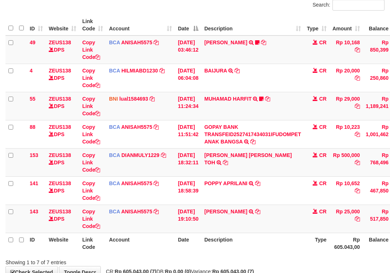
scroll to position [102, 0]
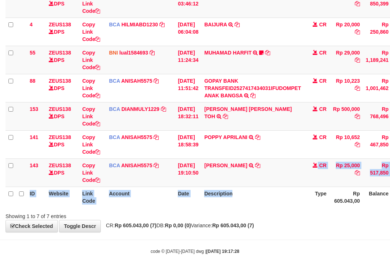
drag, startPoint x: 296, startPoint y: 186, endPoint x: 489, endPoint y: 190, distance: 193.4
click at [389, 190] on html "Toggle navigation Home Bank Account List Load By Website Group [OXPLAY] ZEUS138…" at bounding box center [195, 85] width 390 height 375
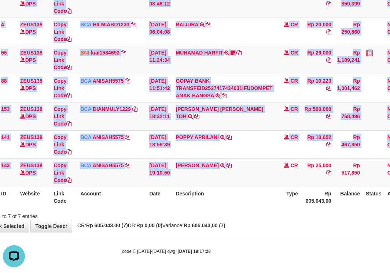
scroll to position [0, 0]
click at [137, 132] on td "BCA ANISAH5575 DPS ANISAH mutasi_20251001_3827 | 141 mutasi_20251001_3827 | 141" at bounding box center [111, 144] width 69 height 28
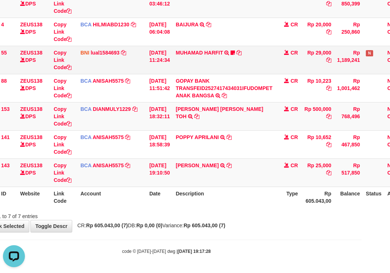
click at [137, 104] on td "BCA DIANMULY1229 DPS DIAN MULYADI mutasi_20251001_3826 | 153 mutasi_20251001_38…" at bounding box center [111, 116] width 69 height 28
drag, startPoint x: 445, startPoint y: 152, endPoint x: 458, endPoint y: 149, distance: 13.4
click at [361, 149] on html "Toggle navigation Home Bank Account List Load By Website Group [OXPLAY] ZEUS138…" at bounding box center [166, 85] width 390 height 375
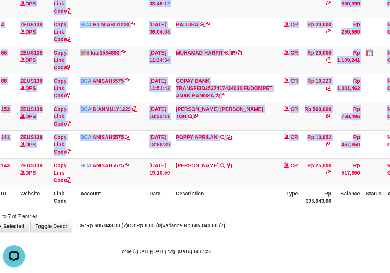
scroll to position [102, 58]
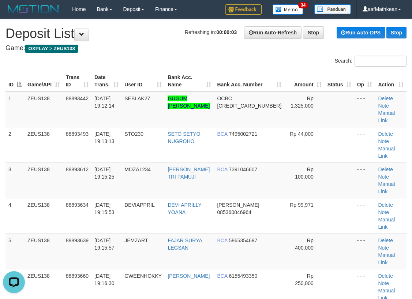
click at [141, 59] on div "Search:" at bounding box center [206, 62] width 412 height 13
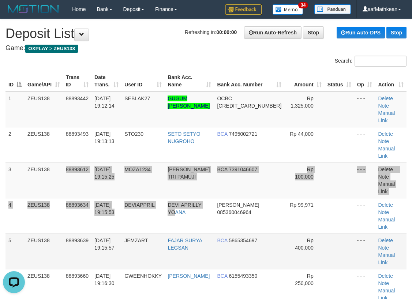
drag, startPoint x: 192, startPoint y: 178, endPoint x: 195, endPoint y: 182, distance: 5.2
click at [195, 182] on tbody "1 ZEUS138 88893442 01/10/2025 19:12:14 SEBLAK27 GUGUM SURYA TAUFIK GEMILANG OCB…" at bounding box center [205, 216] width 401 height 249
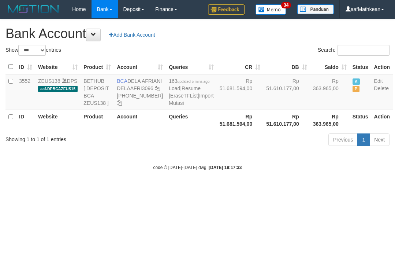
select select "***"
click at [154, 130] on tr "ID Website Product Account Queries Rp 51.681.594,00 Rp 51.610.177,00 Rp 363.965…" at bounding box center [198, 119] width 387 height 21
click at [169, 106] on link "Import Mutasi" at bounding box center [191, 99] width 45 height 13
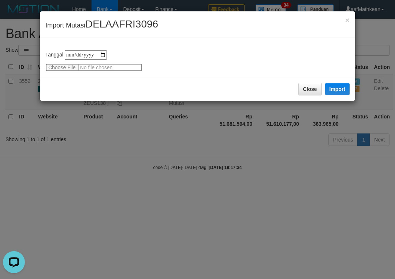
click at [70, 64] on input "file" at bounding box center [93, 67] width 97 height 8
type input "**********"
click at [335, 89] on button "Import" at bounding box center [337, 89] width 25 height 12
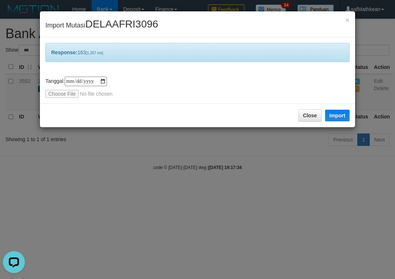
drag, startPoint x: 219, startPoint y: 155, endPoint x: 154, endPoint y: 89, distance: 92.7
click at [220, 153] on div "**********" at bounding box center [197, 139] width 395 height 279
click at [208, 183] on div "**********" at bounding box center [197, 139] width 395 height 279
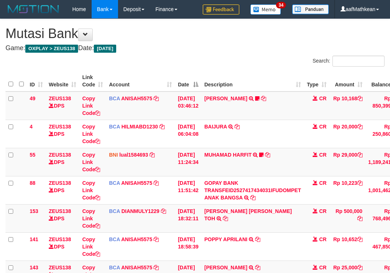
scroll to position [130, 50]
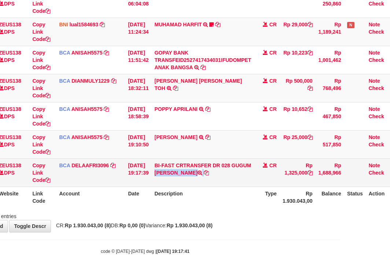
drag, startPoint x: 237, startPoint y: 165, endPoint x: 241, endPoint y: 173, distance: 8.2
click at [241, 173] on td "BI-FAST CRTRANSFER DR 028 GUGUM [PERSON_NAME]" at bounding box center [202, 173] width 103 height 28
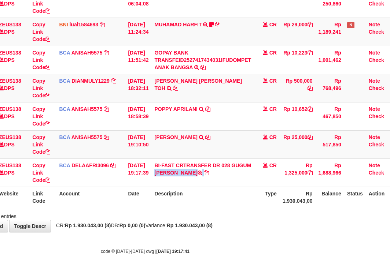
copy td "GUGUM [PERSON_NAME]"
click at [45, 204] on tr "ID Website Link Code Account Date Description Type Rp 1.930.043,00 Balance Stat…" at bounding box center [175, 197] width 439 height 21
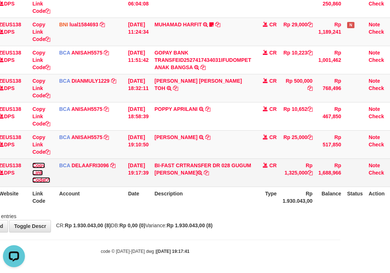
click at [46, 178] on link "Copy Link Code" at bounding box center [41, 173] width 18 height 21
click at [45, 179] on link "Copy Link Code" at bounding box center [41, 173] width 18 height 21
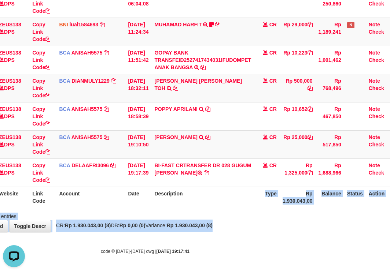
click at [288, 230] on div "**********" at bounding box center [145, 60] width 390 height 343
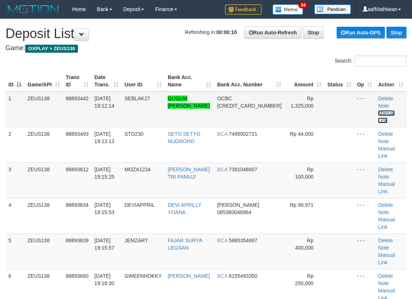
click at [382, 110] on link "Manual Link" at bounding box center [386, 116] width 17 height 13
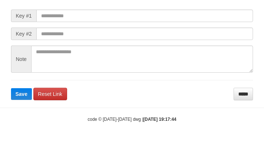
scroll to position [106, 0]
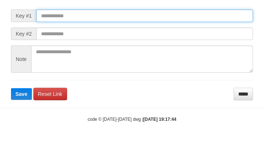
click at [81, 18] on input "text" at bounding box center [144, 16] width 216 height 12
paste input "**********"
type input "**********"
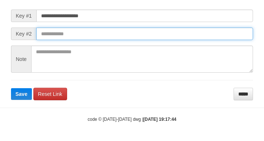
click at [11, 88] on button "Save" at bounding box center [21, 94] width 21 height 12
click at [165, 37] on input "text" at bounding box center [144, 33] width 216 height 12
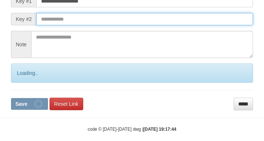
click at [162, 25] on input "text" at bounding box center [144, 19] width 216 height 12
click at [11, 98] on button "Save" at bounding box center [29, 104] width 37 height 12
drag, startPoint x: 161, startPoint y: 37, endPoint x: 166, endPoint y: 38, distance: 5.0
click at [166, 25] on input "text" at bounding box center [144, 19] width 216 height 12
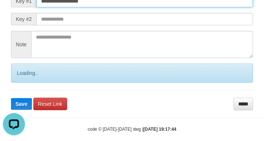
drag, startPoint x: 121, startPoint y: 15, endPoint x: -59, endPoint y: 42, distance: 181.9
click at [0, 42] on html "**********" at bounding box center [132, 22] width 264 height 257
click at [93, 7] on input "text" at bounding box center [144, 1] width 216 height 12
paste input "**********"
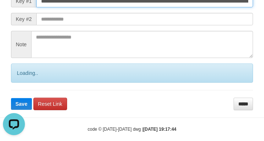
type input "**********"
click at [11, 98] on button "Save" at bounding box center [21, 104] width 21 height 12
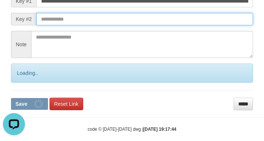
drag, startPoint x: 209, startPoint y: 33, endPoint x: 205, endPoint y: 37, distance: 5.2
click at [205, 25] on input "text" at bounding box center [144, 19] width 216 height 12
click at [11, 98] on button "Save" at bounding box center [29, 104] width 37 height 12
click at [212, 25] on input "text" at bounding box center [144, 19] width 216 height 12
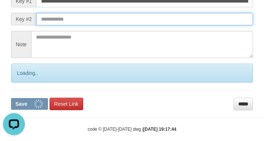
click at [204, 25] on input "text" at bounding box center [144, 19] width 216 height 12
click at [202, 25] on input "text" at bounding box center [144, 19] width 216 height 12
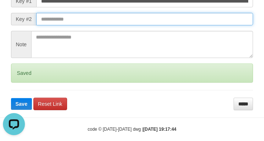
click at [11, 98] on button "Save" at bounding box center [21, 104] width 21 height 12
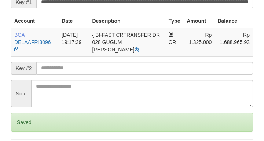
click at [72, 74] on input "text" at bounding box center [144, 68] width 216 height 12
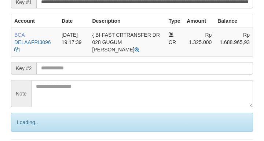
click at [74, 74] on input "text" at bounding box center [144, 68] width 216 height 12
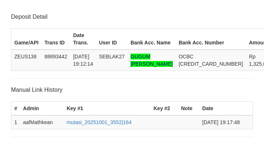
scroll to position [213, 0]
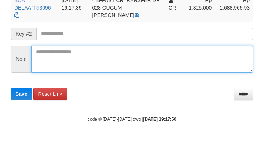
click at [42, 45] on textarea at bounding box center [142, 58] width 222 height 27
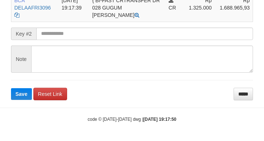
drag, startPoint x: 46, startPoint y: 43, endPoint x: 43, endPoint y: 38, distance: 5.3
click at [46, 41] on form "**********" at bounding box center [132, 23] width 242 height 154
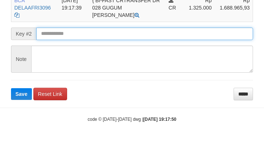
click at [51, 35] on input "text" at bounding box center [144, 33] width 216 height 12
click at [11, 88] on button "Save" at bounding box center [21, 94] width 21 height 12
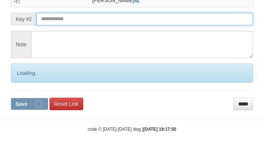
click at [53, 25] on input "text" at bounding box center [144, 19] width 216 height 12
click at [11, 98] on button "Save" at bounding box center [29, 104] width 37 height 12
click at [55, 25] on input "text" at bounding box center [144, 19] width 216 height 12
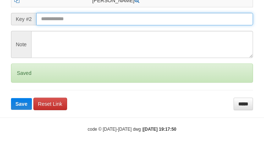
click at [11, 98] on button "Save" at bounding box center [21, 104] width 21 height 12
click at [55, 25] on input "text" at bounding box center [144, 19] width 216 height 12
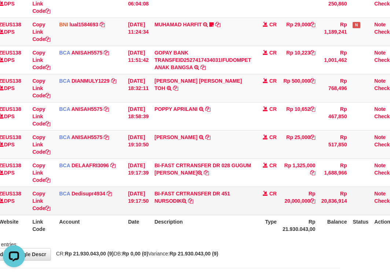
drag, startPoint x: 159, startPoint y: 200, endPoint x: 172, endPoint y: 204, distance: 13.1
click at [172, 204] on td "BI-FAST CRTRANSFER DR 451 NURSODIK" at bounding box center [202, 201] width 103 height 28
copy td "NUR"
click at [205, 208] on td "BI-FAST CRTRANSFER DR 451 NURSODIK" at bounding box center [202, 201] width 103 height 28
click at [37, 208] on link "Copy Link Code" at bounding box center [41, 201] width 18 height 21
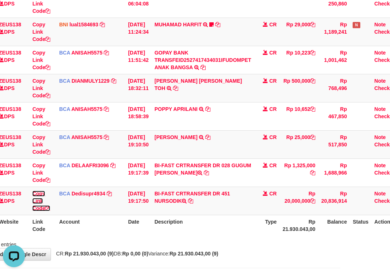
drag, startPoint x: 38, startPoint y: 208, endPoint x: 393, endPoint y: 159, distance: 358.9
click at [42, 208] on link "Copy Link Code" at bounding box center [41, 201] width 18 height 21
drag, startPoint x: 376, startPoint y: 213, endPoint x: 453, endPoint y: 223, distance: 78.2
click at [340, 223] on html "Toggle navigation Home Bank Account List Load By Website Group [OXPLAY] ZEUS138…" at bounding box center [145, 86] width 390 height 432
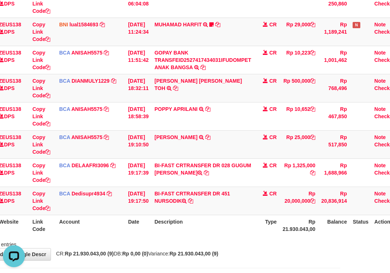
scroll to position [130, 66]
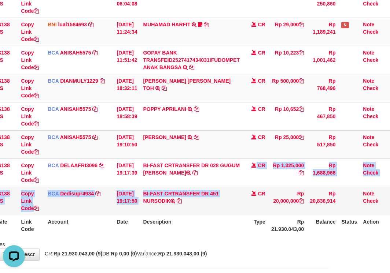
click at [211, 192] on tbody "49 ZEUS138 DPS Copy Link Code BCA ANISAH5575 DPS [PERSON_NAME] mutasi_20251001_…" at bounding box center [166, 88] width 445 height 254
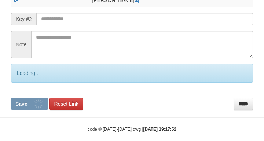
click at [75, 25] on input "text" at bounding box center [144, 19] width 216 height 12
click at [11, 98] on button "Save" at bounding box center [29, 104] width 37 height 12
click at [78, 25] on input "text" at bounding box center [144, 19] width 216 height 12
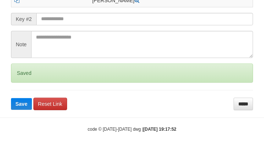
click at [11, 98] on button "Save" at bounding box center [21, 104] width 21 height 12
click at [81, 25] on input "text" at bounding box center [144, 19] width 216 height 12
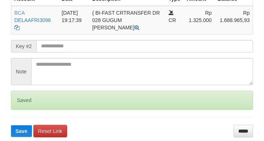
scroll to position [213, 0]
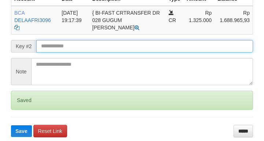
click at [11, 125] on button "Save" at bounding box center [21, 131] width 21 height 12
click at [45, 52] on input "text" at bounding box center [144, 46] width 216 height 12
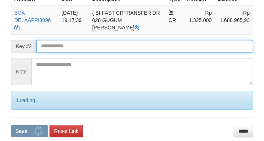
click at [55, 52] on input "text" at bounding box center [144, 46] width 216 height 12
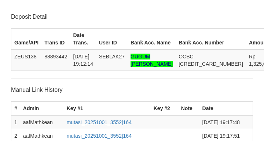
scroll to position [213, 0]
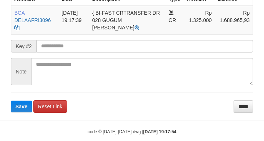
click at [11, 100] on button "Save" at bounding box center [21, 106] width 21 height 12
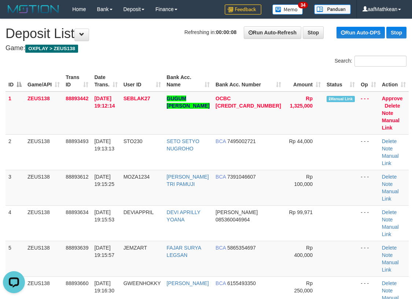
drag, startPoint x: 186, startPoint y: 58, endPoint x: 3, endPoint y: 112, distance: 191.0
click at [176, 62] on div "Search:" at bounding box center [206, 62] width 412 height 13
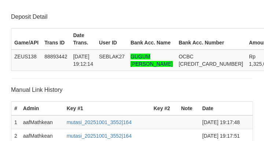
scroll to position [213, 0]
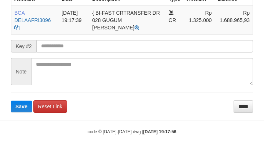
click at [76, 52] on input "text" at bounding box center [144, 46] width 216 height 12
click at [11, 100] on button "Save" at bounding box center [21, 106] width 21 height 12
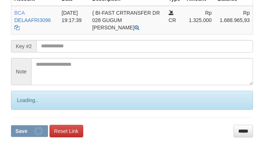
drag, startPoint x: 76, startPoint y: 62, endPoint x: 72, endPoint y: 62, distance: 4.4
click at [77, 52] on input "text" at bounding box center [144, 46] width 216 height 12
click at [11, 125] on button "Save" at bounding box center [29, 131] width 37 height 12
click at [72, 52] on input "text" at bounding box center [144, 46] width 216 height 12
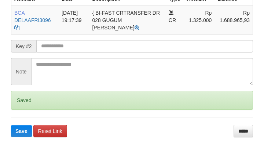
click at [11, 125] on button "Save" at bounding box center [21, 131] width 21 height 12
click at [66, 52] on input "text" at bounding box center [144, 46] width 216 height 12
click at [11, 125] on button "Save" at bounding box center [21, 131] width 21 height 12
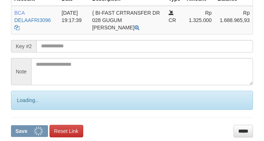
click at [72, 52] on input "text" at bounding box center [144, 46] width 216 height 12
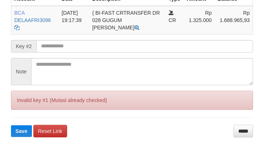
click at [11, 125] on button "Save" at bounding box center [21, 131] width 21 height 12
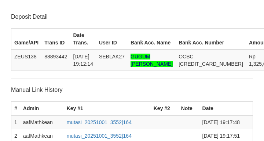
scroll to position [213, 0]
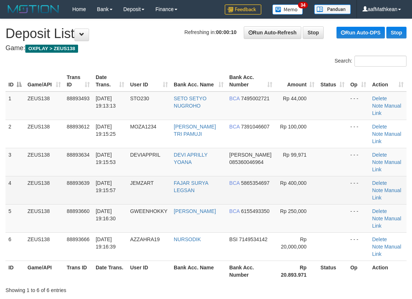
click at [153, 176] on tr "4 ZEUS138 88893639 01/10/2025 19:15:57 JEMZART FAJAR SURYA LEGSAN BCA 586535469…" at bounding box center [205, 190] width 401 height 28
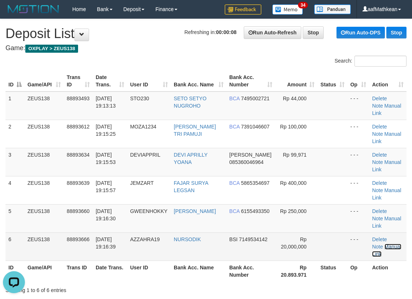
click at [379, 244] on link "Manual Link" at bounding box center [386, 250] width 29 height 13
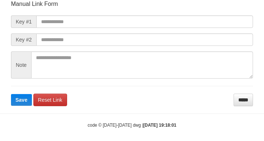
scroll to position [85, 0]
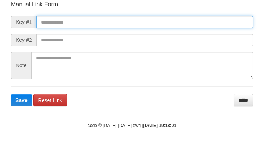
drag, startPoint x: 96, startPoint y: 21, endPoint x: 103, endPoint y: 25, distance: 7.7
click at [94, 24] on input "text" at bounding box center [144, 22] width 216 height 12
paste input "**********"
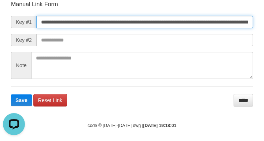
type input "**********"
click at [11, 94] on button "Save" at bounding box center [21, 100] width 21 height 12
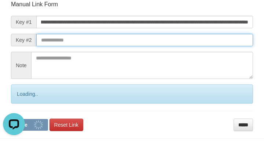
click at [11, 119] on button "Save" at bounding box center [29, 125] width 37 height 12
click at [163, 47] on form "**********" at bounding box center [132, 65] width 242 height 130
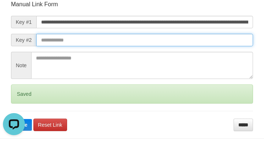
click at [164, 45] on input "text" at bounding box center [144, 40] width 216 height 12
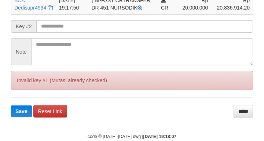
click at [73, 33] on input "text" at bounding box center [144, 26] width 216 height 12
click at [11, 105] on button "Save" at bounding box center [21, 111] width 21 height 12
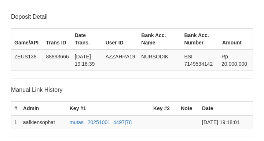
scroll to position [198, 0]
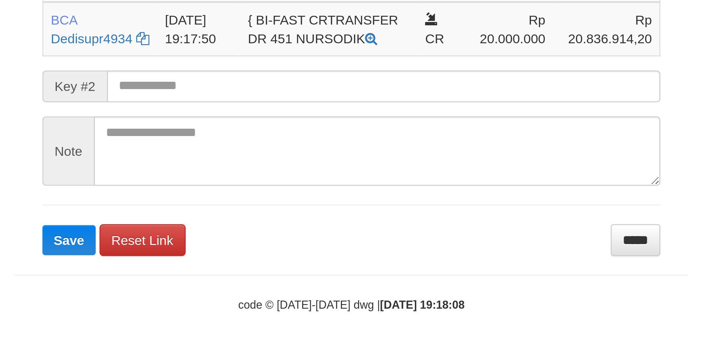
scroll to position [0, 0]
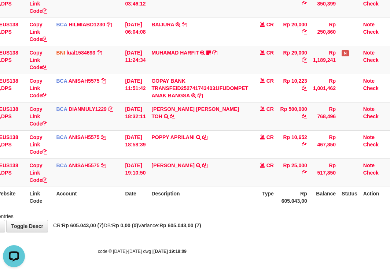
drag, startPoint x: 195, startPoint y: 191, endPoint x: 204, endPoint y: 197, distance: 11.4
click at [198, 194] on th "Description" at bounding box center [199, 197] width 103 height 21
click at [217, 208] on div "ID Website Link Code Account Date Description Type Amount Balance Status Action…" at bounding box center [142, 87] width 390 height 243
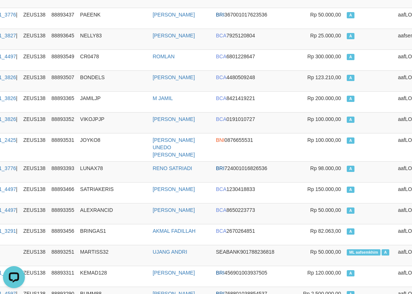
scroll to position [0, 92]
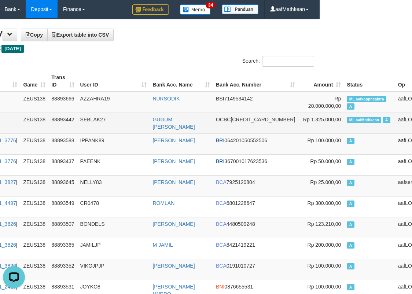
click at [346, 120] on span "ML aafMathkean" at bounding box center [363, 120] width 34 height 6
copy td "aafMathkean"
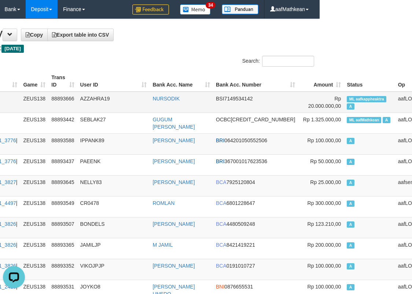
click at [343, 95] on td "ML aafkappheaktra A" at bounding box center [368, 102] width 51 height 21
copy td "aafkappheaktra"
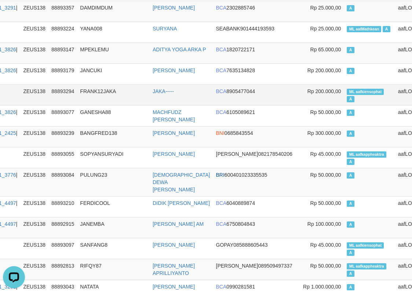
click at [346, 89] on span "ML aafkiensophat" at bounding box center [364, 92] width 37 height 6
copy td "aafkiensophat"
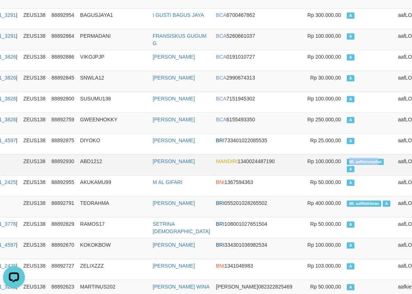
drag, startPoint x: 330, startPoint y: 145, endPoint x: 341, endPoint y: 146, distance: 11.1
click at [346, 159] on span "ML aafkiensophat" at bounding box center [364, 162] width 37 height 6
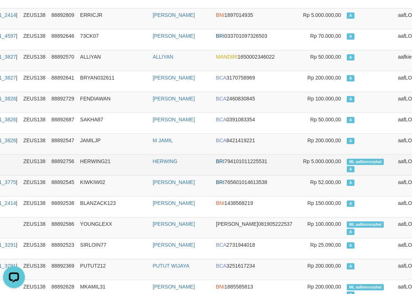
scroll to position [1601, 92]
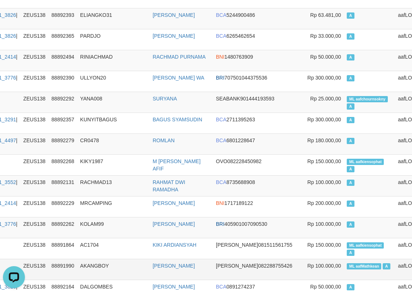
click at [346, 263] on span "ML aafMathkean" at bounding box center [363, 266] width 34 height 6
copy td "aafMathkean"
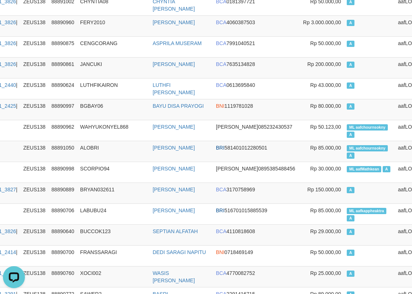
drag, startPoint x: 175, startPoint y: 16, endPoint x: 158, endPoint y: -41, distance: 59.4
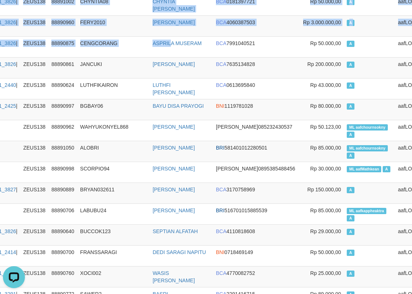
scroll to position [2965, 92]
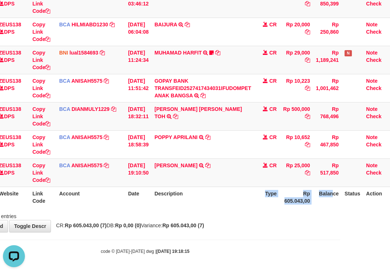
click at [217, 209] on div "Search: ID Website Link Code Account Date Description Type Amount Balance Statu…" at bounding box center [145, 86] width 379 height 267
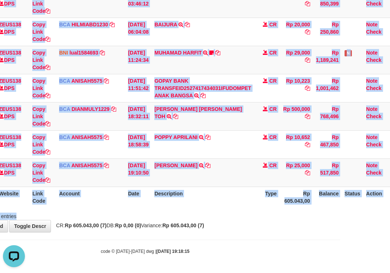
click at [219, 210] on div at bounding box center [225, 210] width 227 height 0
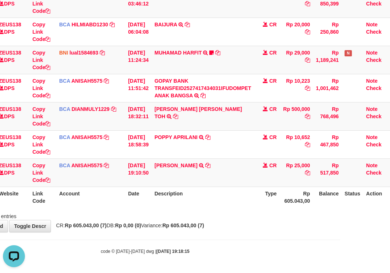
click at [212, 207] on th "Description" at bounding box center [202, 197] width 103 height 21
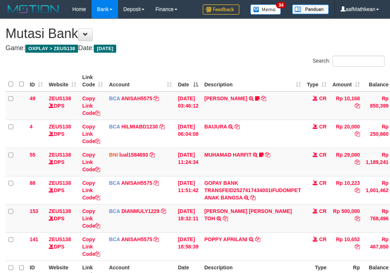
scroll to position [74, 0]
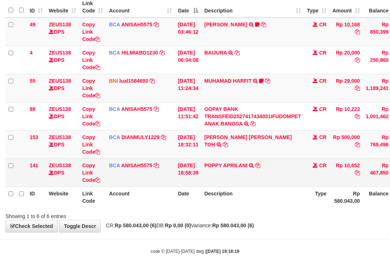
click at [274, 184] on td "POPPY APRILANI TRSF E-BANKING CR 0110/FTSCY/WS95271 10652.00POPPY APRILANI" at bounding box center [252, 173] width 103 height 28
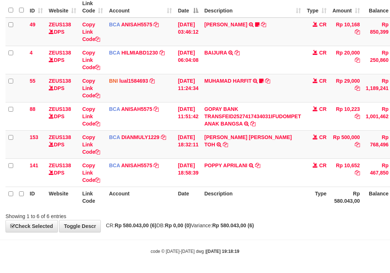
click at [275, 194] on th "Description" at bounding box center [252, 197] width 103 height 21
click at [276, 194] on th "Description" at bounding box center [252, 197] width 103 height 21
drag, startPoint x: 357, startPoint y: 204, endPoint x: 475, endPoint y: 203, distance: 117.9
click at [389, 203] on html "Toggle navigation Home Bank Account List Load By Website Group [OXPLAY] ZEUS138…" at bounding box center [195, 99] width 390 height 347
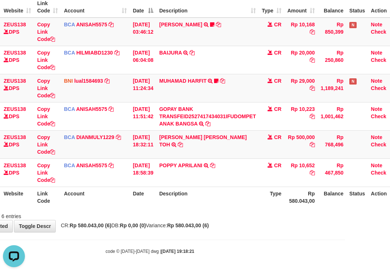
click at [154, 204] on th "Date" at bounding box center [143, 197] width 26 height 21
click at [150, 217] on div "Showing 1 to 6 of 6 entries" at bounding box center [150, 215] width 390 height 10
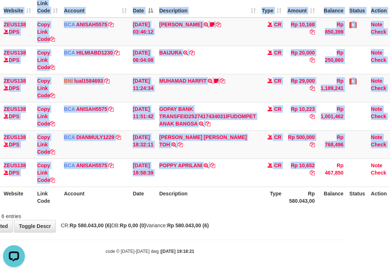
scroll to position [74, 58]
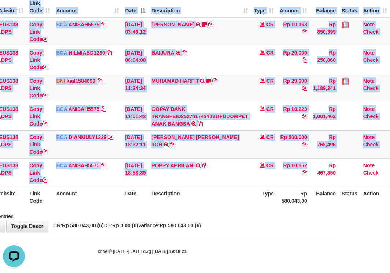
drag, startPoint x: 440, startPoint y: 127, endPoint x: 505, endPoint y: 79, distance: 79.6
click at [337, 79] on html "Toggle navigation Home Bank Account List Load By Website Group [OXPLAY] ZEUS138…" at bounding box center [142, 99] width 390 height 347
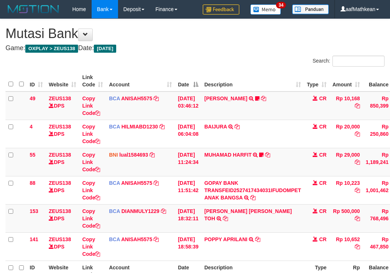
scroll to position [63, 55]
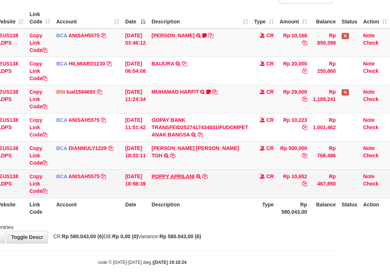
drag, startPoint x: 173, startPoint y: 165, endPoint x: 176, endPoint y: 174, distance: 9.4
click at [172, 171] on tbody "49 ZEUS138 DPS Copy Link Code BCA ANISAH5575 DPS ANISAH mutasi_20251001_3827 | …" at bounding box center [171, 114] width 437 height 170
drag, startPoint x: 176, startPoint y: 174, endPoint x: 159, endPoint y: 176, distance: 17.3
click at [174, 178] on td "POPPY APRILANI TRSF E-BANKING CR 0110/FTSCY/WS95271 10652.00POPPY APRILANI" at bounding box center [199, 184] width 103 height 28
click at [151, 174] on link "POPPY APRILANI" at bounding box center [172, 177] width 43 height 6
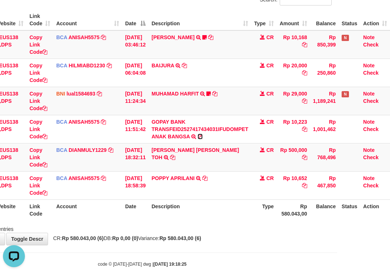
click at [197, 134] on link at bounding box center [199, 137] width 5 height 6
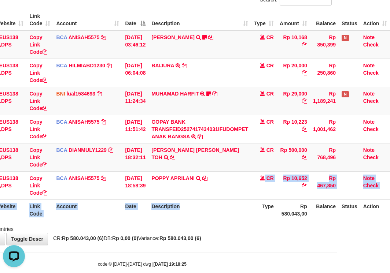
drag, startPoint x: 211, startPoint y: 200, endPoint x: 212, endPoint y: 213, distance: 12.9
click at [211, 211] on table "ID Website Link Code Account Date Description Type Amount Balance Status Action…" at bounding box center [171, 115] width 437 height 211
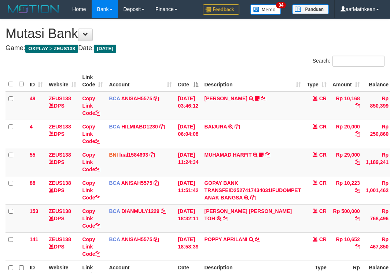
scroll to position [59, 55]
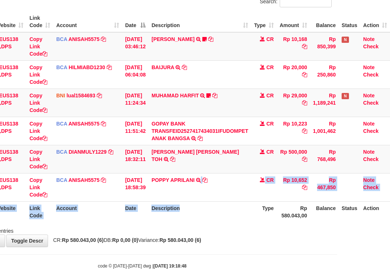
click at [234, 222] on div "ID Website Link Code Account Date Description Type Amount Balance Status Action…" at bounding box center [142, 116] width 390 height 215
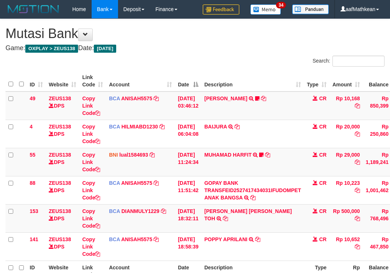
scroll to position [59, 55]
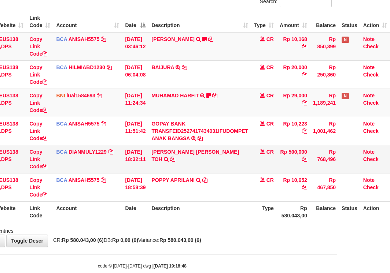
drag, startPoint x: 215, startPoint y: 180, endPoint x: 214, endPoint y: 172, distance: 8.5
click at [216, 175] on td "POPPY APRILANI TRSF E-BANKING CR 0110/FTSCY/WS95271 10652.00POPPY APRILANI" at bounding box center [199, 187] width 103 height 28
drag, startPoint x: 213, startPoint y: 199, endPoint x: 217, endPoint y: 216, distance: 17.0
click at [216, 215] on table "ID Website Link Code Account Date Description Type Amount Balance Status Action…" at bounding box center [171, 116] width 437 height 211
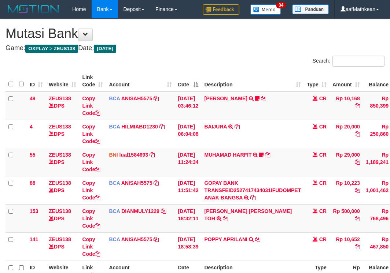
scroll to position [57, 55]
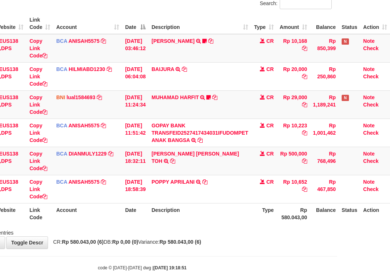
click at [216, 221] on th "Description" at bounding box center [199, 213] width 103 height 21
drag, startPoint x: 230, startPoint y: 213, endPoint x: 250, endPoint y: 213, distance: 19.4
click at [243, 214] on th "Description" at bounding box center [199, 213] width 103 height 21
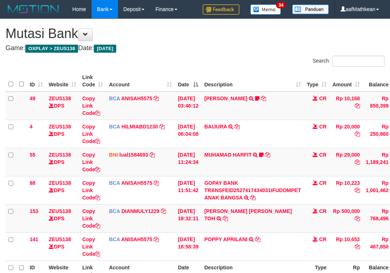
scroll to position [56, 55]
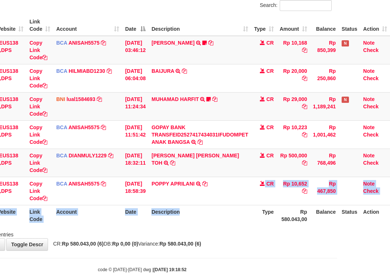
click at [233, 206] on table "ID Website Link Code Account Date Description Type Amount Balance Status Action…" at bounding box center [171, 120] width 437 height 211
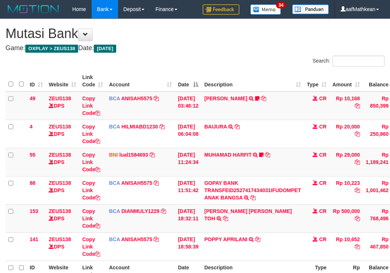
scroll to position [56, 58]
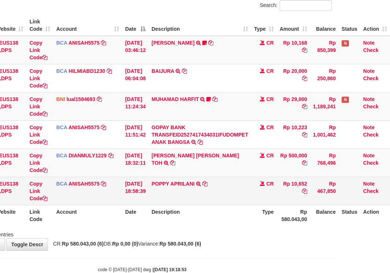
click at [239, 201] on td "POPPY APRILANI TRSF E-BANKING CR 0110/FTSCY/WS95271 10652.00POPPY APRILANI" at bounding box center [199, 191] width 103 height 28
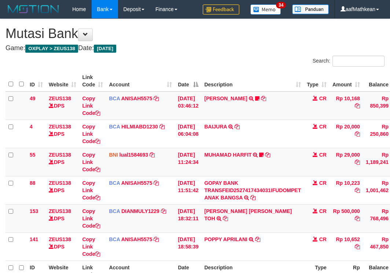
scroll to position [56, 58]
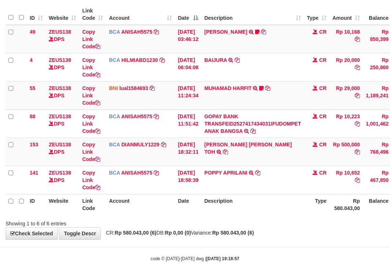
click at [250, 201] on th "Description" at bounding box center [252, 204] width 103 height 21
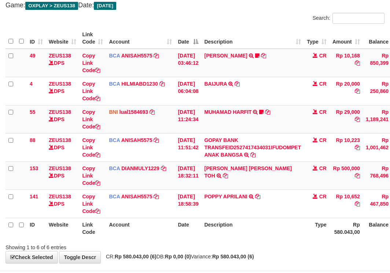
click at [257, 220] on th "Description" at bounding box center [252, 228] width 103 height 21
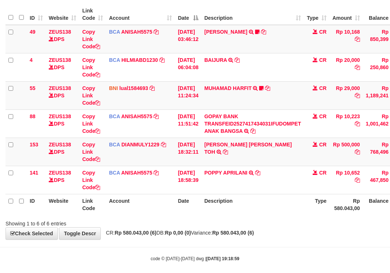
drag, startPoint x: 250, startPoint y: 208, endPoint x: 259, endPoint y: 207, distance: 8.5
click at [255, 207] on th "Description" at bounding box center [252, 204] width 103 height 21
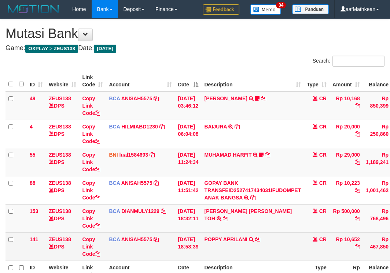
scroll to position [43, 0]
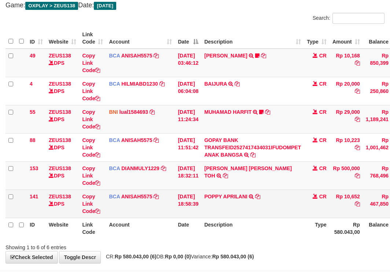
click at [271, 193] on td "POPPY APRILANI TRSF E-BANKING CR 0110/FTSCY/WS95271 10652.00POPPY APRILANI" at bounding box center [252, 204] width 103 height 28
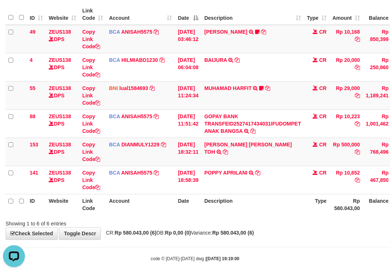
drag, startPoint x: 261, startPoint y: 222, endPoint x: 263, endPoint y: 218, distance: 4.1
click at [261, 221] on div "Showing 1 to 6 of 6 entries" at bounding box center [195, 222] width 390 height 10
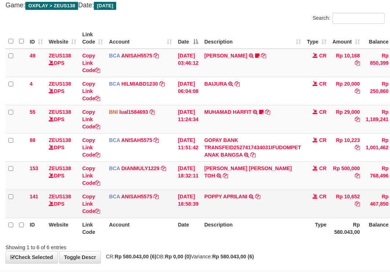
click at [266, 213] on td "POPPY APRILANI TRSF E-BANKING CR 0110/FTSCY/WS95271 10652.00POPPY APRILANI" at bounding box center [252, 204] width 103 height 28
click at [266, 207] on table "ID Website Link Code Account Date Description Type Amount Balance Status Action…" at bounding box center [223, 133] width 437 height 211
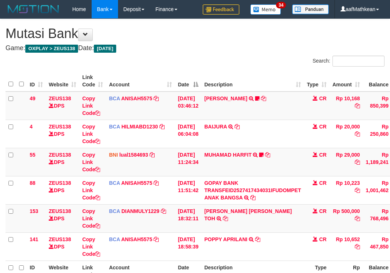
scroll to position [43, 0]
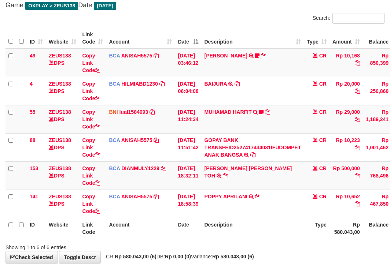
click at [266, 205] on td "POPPY APRILANI TRSF E-BANKING CR 0110/FTSCY/WS95271 10652.00POPPY APRILANI" at bounding box center [252, 204] width 103 height 28
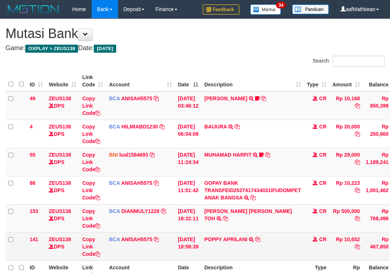
scroll to position [43, 0]
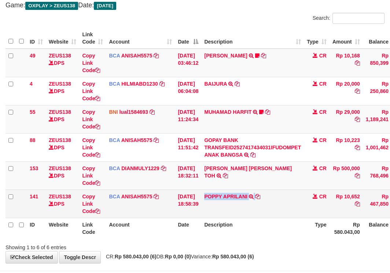
click at [268, 204] on td "POPPY APRILANI TRSF E-BANKING CR 0110/FTSCY/WS95271 10652.00POPPY APRILANI" at bounding box center [252, 204] width 103 height 28
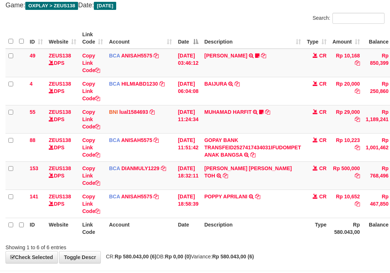
click at [279, 209] on td "POPPY APRILANI TRSF E-BANKING CR 0110/FTSCY/WS95271 10652.00POPPY APRILANI" at bounding box center [252, 204] width 103 height 28
click at [279, 209] on table "ID Website Link Code Account Date Description Type Amount Balance Status Action…" at bounding box center [223, 133] width 437 height 211
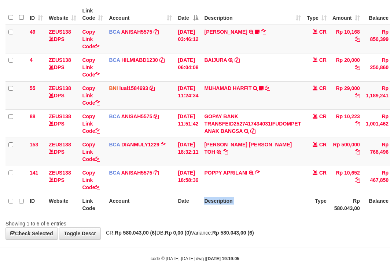
drag, startPoint x: 0, startPoint y: 0, endPoint x: 279, endPoint y: 209, distance: 348.4
click at [279, 209] on th "Description" at bounding box center [252, 204] width 103 height 21
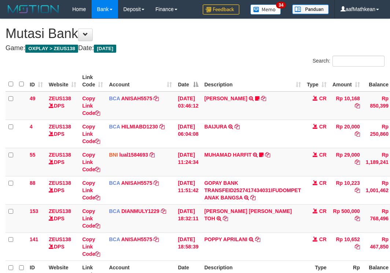
click at [279, 233] on td "POPPY APRILANI TRSF E-BANKING CR 0110/FTSCY/WS95271 10652.00POPPY APRILANI" at bounding box center [252, 247] width 103 height 28
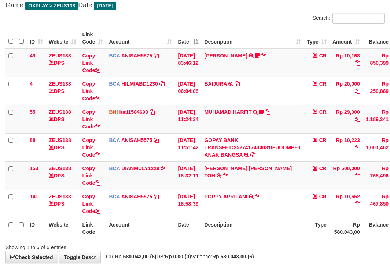
click at [276, 206] on td "POPPY APRILANI TRSF E-BANKING CR 0110/FTSCY/WS95271 10652.00POPPY APRILANI" at bounding box center [252, 204] width 103 height 28
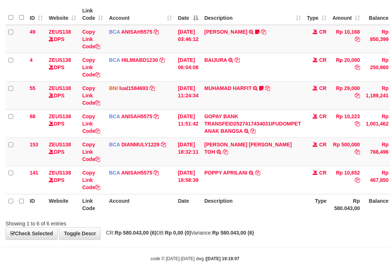
click at [276, 206] on th "Description" at bounding box center [252, 204] width 103 height 21
drag, startPoint x: 0, startPoint y: 0, endPoint x: 277, endPoint y: 206, distance: 345.1
click at [277, 206] on th "Description" at bounding box center [252, 204] width 103 height 21
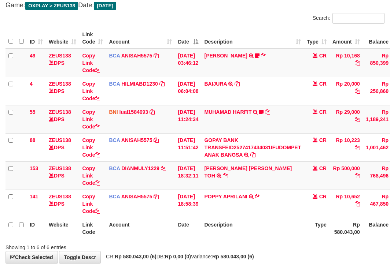
scroll to position [67, 0]
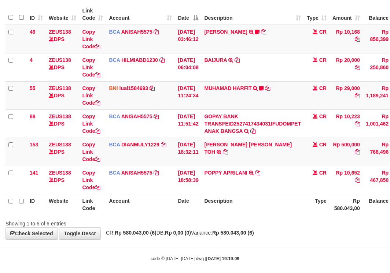
click at [277, 207] on th "Description" at bounding box center [252, 204] width 103 height 21
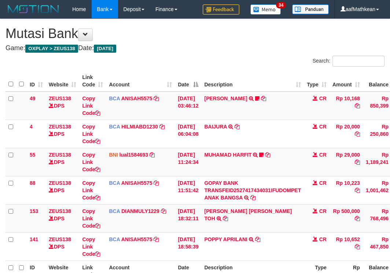
scroll to position [43, 0]
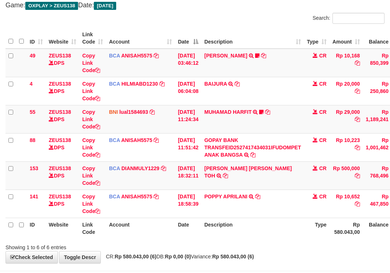
click at [277, 207] on td "POPPY APRILANI TRSF E-BANKING CR 0110/FTSCY/WS95271 10652.00POPPY APRILANI" at bounding box center [252, 204] width 103 height 28
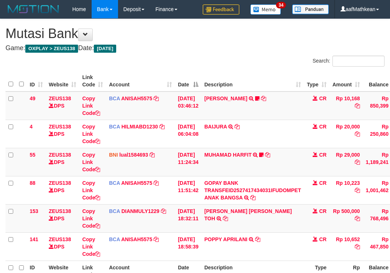
scroll to position [43, 0]
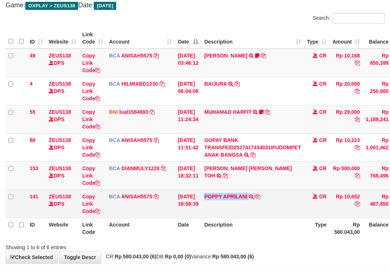
click at [277, 206] on td "POPPY APRILANI TRSF E-BANKING CR 0110/FTSCY/WS95271 10652.00POPPY APRILANI" at bounding box center [252, 204] width 103 height 28
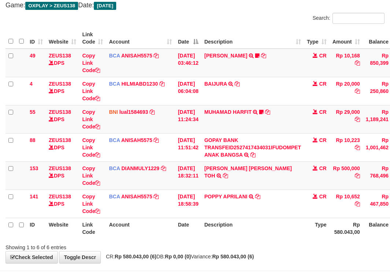
click at [274, 204] on td "POPPY APRILANI TRSF E-BANKING CR 0110/FTSCY/WS95271 10652.00POPPY APRILANI" at bounding box center [252, 204] width 103 height 28
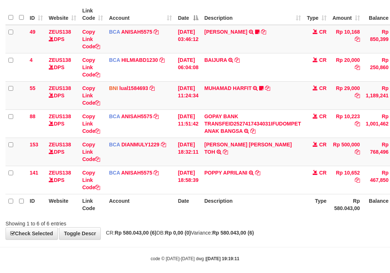
click at [274, 202] on th "Description" at bounding box center [252, 204] width 103 height 21
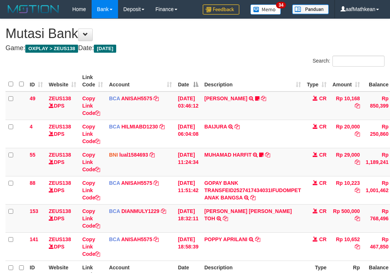
scroll to position [43, 0]
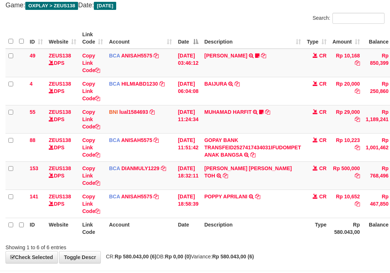
click at [274, 202] on td "POPPY APRILANI TRSF E-BANKING CR 0110/FTSCY/WS95271 10652.00POPPY APRILANI" at bounding box center [252, 204] width 103 height 28
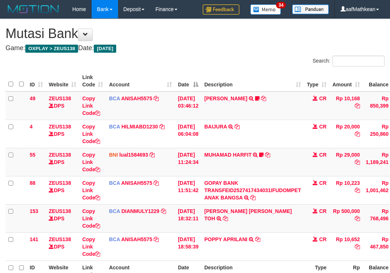
click at [275, 233] on td "POPPY APRILANI TRSF E-BANKING CR 0110/FTSCY/WS95271 10652.00POPPY APRILANI" at bounding box center [252, 247] width 103 height 28
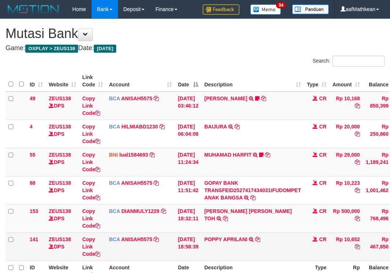
scroll to position [43, 0]
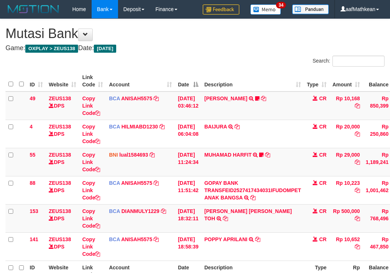
click at [274, 233] on td "POPPY APRILANI TRSF E-BANKING CR 0110/FTSCY/WS95271 10652.00POPPY APRILANI" at bounding box center [252, 247] width 103 height 28
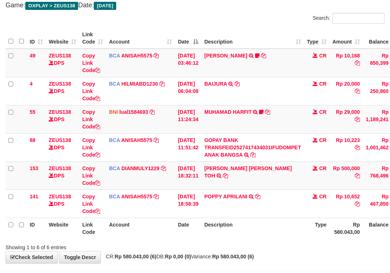
click at [274, 200] on td "POPPY APRILANI TRSF E-BANKING CR 0110/FTSCY/WS95271 10652.00POPPY APRILANI" at bounding box center [252, 204] width 103 height 28
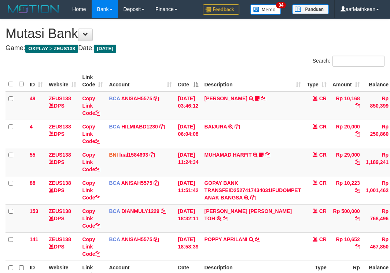
scroll to position [43, 0]
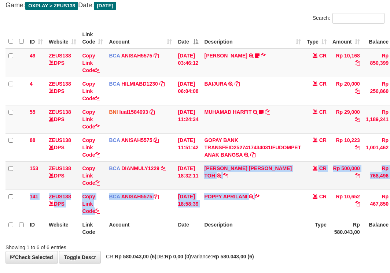
click at [269, 188] on tbody "49 ZEUS138 DPS Copy Link Code BCA ANISAH5575 DPS ANISAH mutasi_20251001_3827 | …" at bounding box center [223, 134] width 437 height 170
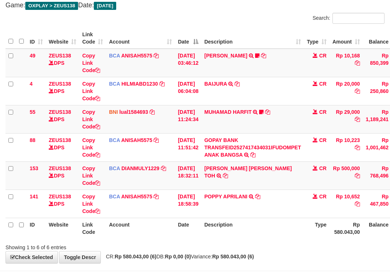
click at [269, 189] on td "CARINA OCTAVIA TOH TRSF E-BANKING CR 0110/FTSCY/WS95031 500000.00CARINA OCTAVIA…" at bounding box center [252, 175] width 103 height 28
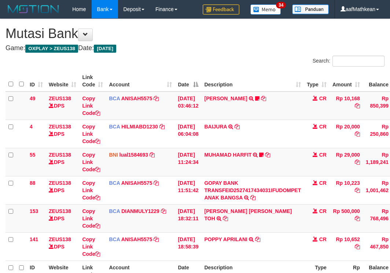
scroll to position [43, 0]
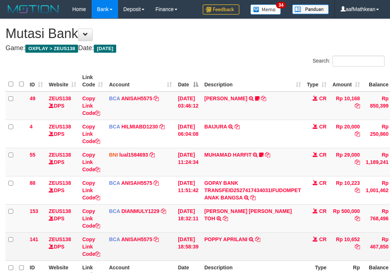
scroll to position [43, 0]
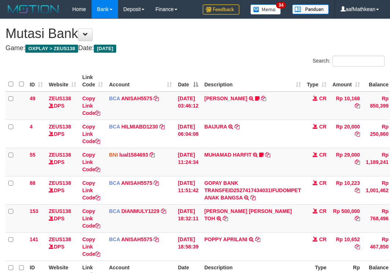
scroll to position [43, 0]
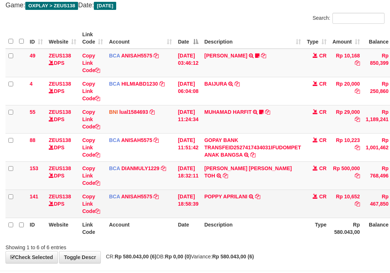
drag, startPoint x: 0, startPoint y: 0, endPoint x: 281, endPoint y: 206, distance: 348.7
click at [281, 206] on td "POPPY APRILANI TRSF E-BANKING CR 0110/FTSCY/WS95271 10652.00POPPY APRILANI" at bounding box center [252, 204] width 103 height 28
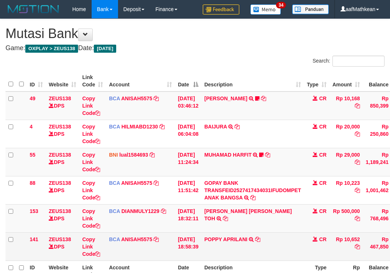
scroll to position [43, 0]
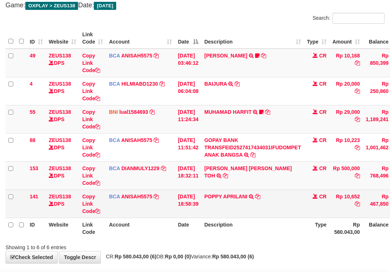
click at [280, 206] on td "POPPY APRILANI TRSF E-BANKING CR 0110/FTSCY/WS95271 10652.00POPPY APRILANI" at bounding box center [252, 204] width 103 height 28
click at [267, 205] on td "POPPY APRILANI TRSF E-BANKING CR 0110/FTSCY/WS95271 10652.00POPPY APRILANI" at bounding box center [252, 204] width 103 height 28
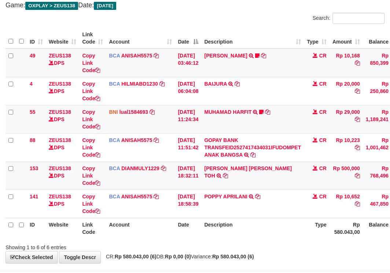
scroll to position [67, 0]
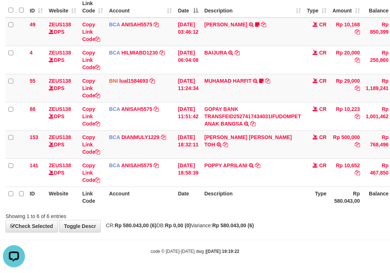
click at [269, 218] on div "Showing 1 to 6 of 6 entries" at bounding box center [195, 215] width 390 height 10
click at [267, 217] on div "Showing 1 to 6 of 6 entries" at bounding box center [195, 215] width 390 height 10
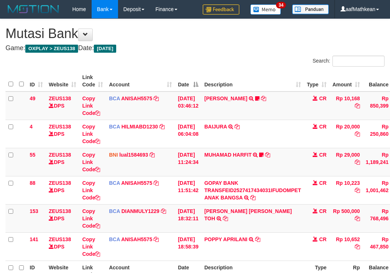
click at [278, 227] on table "ID Website Link Code Account Date Description Type Amount Balance Status Action…" at bounding box center [223, 176] width 437 height 211
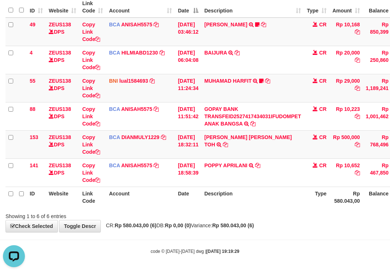
click at [307, 231] on div "**********" at bounding box center [195, 88] width 390 height 287
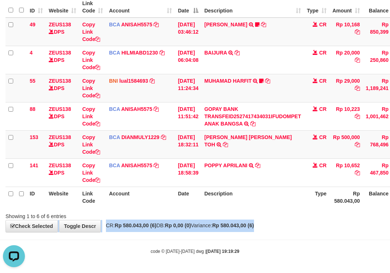
click at [248, 209] on div "**********" at bounding box center [195, 88] width 390 height 287
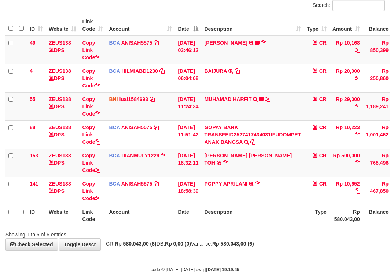
scroll to position [74, 0]
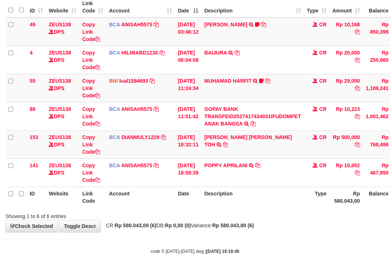
drag, startPoint x: 263, startPoint y: 204, endPoint x: 271, endPoint y: 219, distance: 17.5
click at [263, 206] on th "Description" at bounding box center [252, 197] width 103 height 21
drag, startPoint x: 271, startPoint y: 219, endPoint x: 268, endPoint y: 222, distance: 4.4
click at [271, 221] on div "**********" at bounding box center [195, 88] width 390 height 287
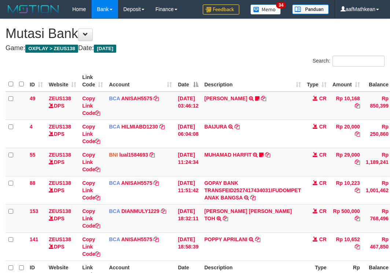
scroll to position [35, 0]
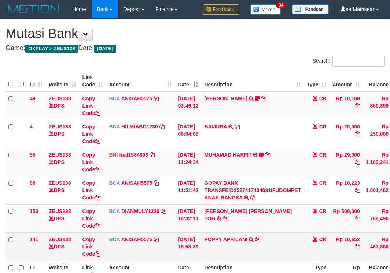
scroll to position [35, 0]
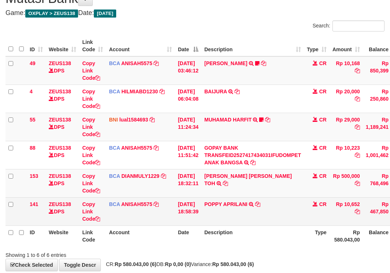
click at [264, 223] on td "POPPY APRILANI TRSF E-BANKING CR 0110/FTSCY/WS95271 10652.00POPPY APRILANI" at bounding box center [252, 211] width 103 height 28
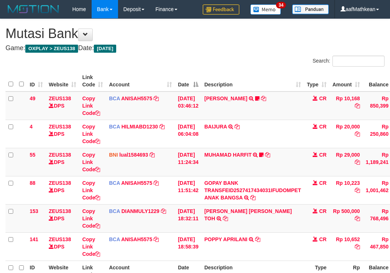
scroll to position [35, 0]
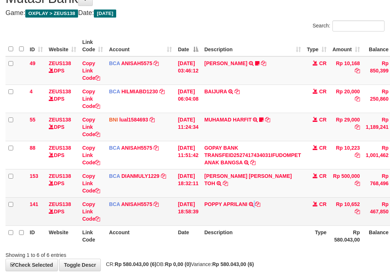
drag, startPoint x: 0, startPoint y: 0, endPoint x: 265, endPoint y: 220, distance: 344.6
click at [265, 220] on td "POPPY APRILANI TRSF E-BANKING CR 0110/FTSCY/WS95271 10652.00POPPY APRILANI" at bounding box center [252, 211] width 103 height 28
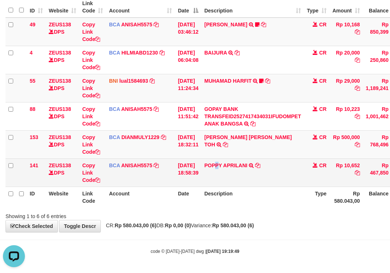
click at [221, 178] on td "POPPY APRILANI TRSF E-BANKING CR 0110/FTSCY/WS95271 10652.00POPPY APRILANI" at bounding box center [252, 173] width 103 height 28
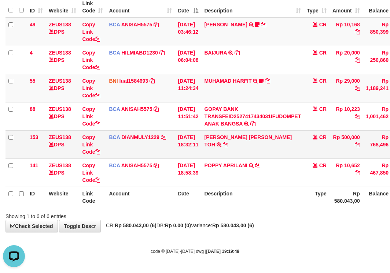
click at [214, 156] on td "CARINA OCTAVIA TOH TRSF E-BANKING CR 0110/FTSCY/WS95031 500000.00CARINA OCTAVIA…" at bounding box center [252, 144] width 103 height 28
click at [223, 152] on td "CARINA OCTAVIA TOH TRSF E-BANKING CR 0110/FTSCY/WS95031 500000.00CARINA OCTAVIA…" at bounding box center [252, 144] width 103 height 28
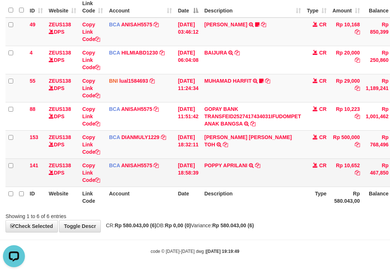
drag, startPoint x: 238, startPoint y: 149, endPoint x: 280, endPoint y: 180, distance: 52.4
click at [242, 150] on td "CARINA OCTAVIA TOH TRSF E-BANKING CR 0110/FTSCY/WS95031 500000.00CARINA OCTAVIA…" at bounding box center [252, 144] width 103 height 28
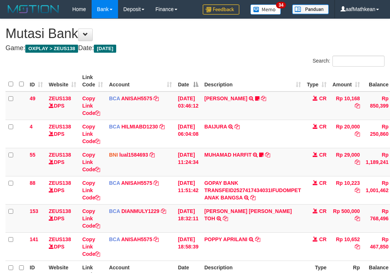
click at [281, 233] on td "POPPY APRILANI TRSF E-BANKING CR 0110/FTSCY/WS95271 10652.00POPPY APRILANI" at bounding box center [252, 247] width 103 height 28
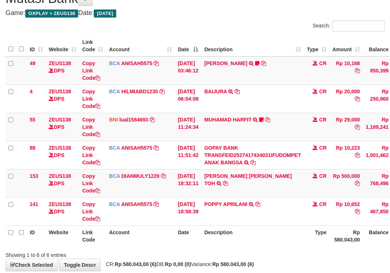
scroll to position [74, 0]
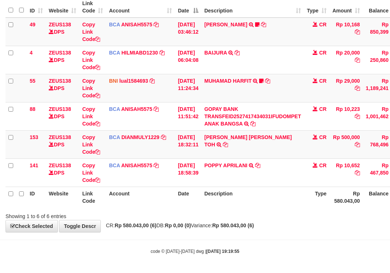
click at [196, 210] on div "Search: ID Website Link Code Account Date Description Type Amount Balance Statu…" at bounding box center [194, 101] width 379 height 238
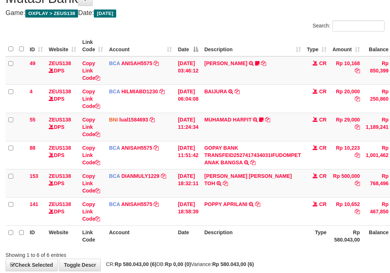
scroll to position [74, 0]
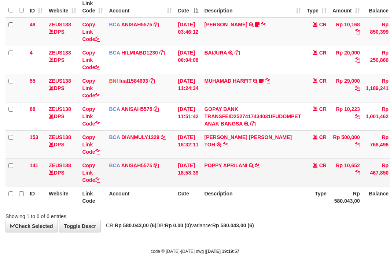
drag, startPoint x: 272, startPoint y: 156, endPoint x: 274, endPoint y: 167, distance: 10.4
click at [272, 160] on tbody "49 ZEUS138 DPS Copy Link Code BCA ANISAH5575 DPS [PERSON_NAME] mutasi_20251001_…" at bounding box center [223, 103] width 437 height 170
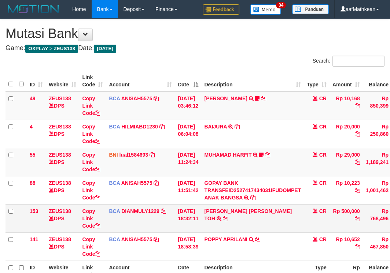
scroll to position [35, 0]
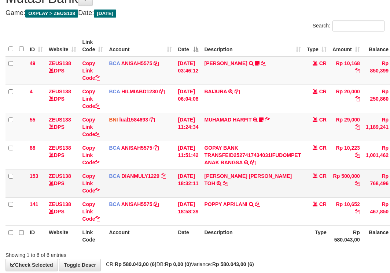
click at [216, 181] on link at bounding box center [218, 184] width 5 height 6
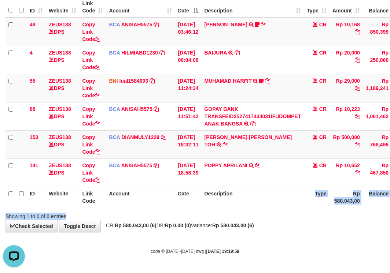
drag, startPoint x: 276, startPoint y: 205, endPoint x: 275, endPoint y: 214, distance: 9.6
click at [275, 214] on div "Search: ID Website Link Code Account Date Description Type Amount Balance Statu…" at bounding box center [194, 101] width 379 height 238
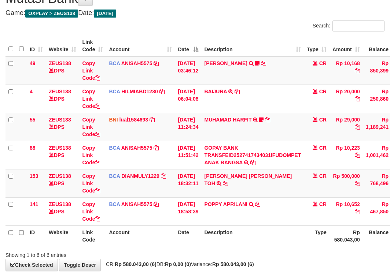
click at [269, 199] on td "POPPY APRILANI TRSF E-BANKING CR 0110/FTSCY/WS95271 10652.00POPPY APRILANI" at bounding box center [252, 211] width 103 height 28
click at [269, 200] on table "ID Website Link Code Account Date Description Type Amount Balance Status Action…" at bounding box center [223, 141] width 437 height 211
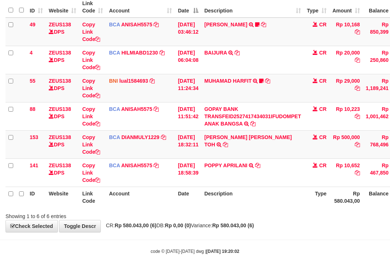
click at [389, 192] on html "Toggle navigation Home Bank Account List Load By Website Group [OXPLAY] ZEUS138…" at bounding box center [195, 99] width 390 height 347
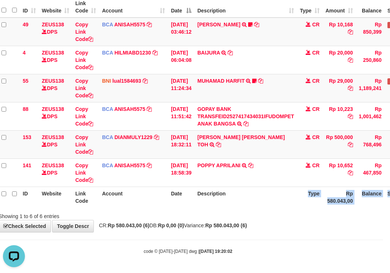
scroll to position [0, 0]
click at [182, 235] on body "Toggle navigation Home Bank Account List Load By Website Group [OXPLAY] ZEUS138…" at bounding box center [188, 99] width 390 height 347
drag, startPoint x: 212, startPoint y: 265, endPoint x: 248, endPoint y: 258, distance: 37.1
click at [238, 264] on body "Toggle navigation Home Bank Account List Load By Website Group [OXPLAY] ZEUS138…" at bounding box center [188, 99] width 390 height 347
click at [247, 232] on div "**********" at bounding box center [188, 88] width 390 height 287
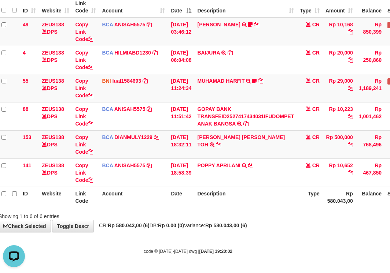
click at [247, 225] on strong "Rp 580.043,00 (6)" at bounding box center [226, 226] width 42 height 6
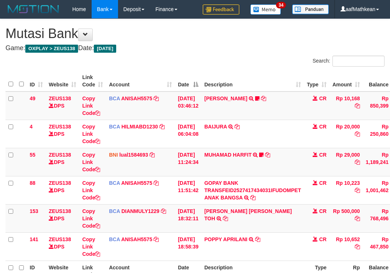
scroll to position [74, 7]
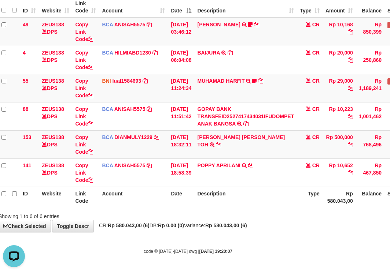
click at [224, 230] on div "**********" at bounding box center [188, 88] width 390 height 287
click at [226, 231] on div "**********" at bounding box center [188, 88] width 390 height 287
drag, startPoint x: 223, startPoint y: 227, endPoint x: 243, endPoint y: 224, distance: 20.8
click at [232, 226] on span "CR: Rp 580.043,00 (6) DB: Rp 0,00 (0) Variance: Rp 580.043,00 (6)" at bounding box center [171, 226] width 152 height 6
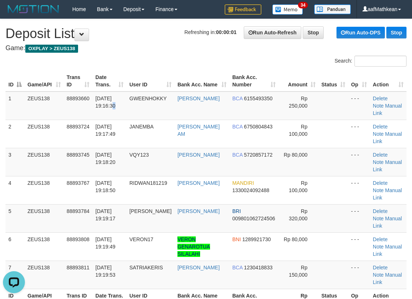
click at [105, 113] on tbody "1 ZEUS138 88893660 01/10/2025 19:16:30 GWEENHOKKY SUGENG SETIAWAN BCA 615549335…" at bounding box center [205, 191] width 401 height 198
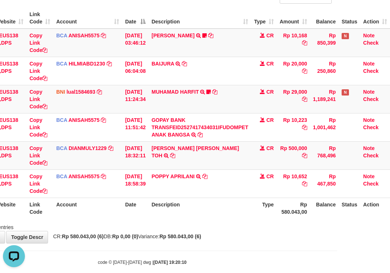
drag, startPoint x: 191, startPoint y: 201, endPoint x: 227, endPoint y: 227, distance: 45.1
click at [191, 206] on th "Description" at bounding box center [199, 208] width 103 height 21
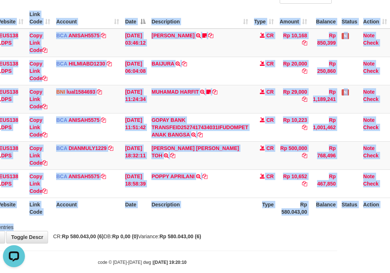
drag, startPoint x: 227, startPoint y: 227, endPoint x: 248, endPoint y: 226, distance: 20.2
click at [243, 226] on div "Search: ID Website Link Code Account Date Description Type Amount Balance Statu…" at bounding box center [142, 112] width 379 height 238
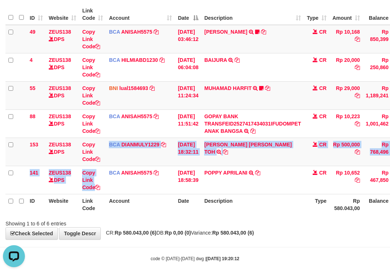
drag, startPoint x: 97, startPoint y: 194, endPoint x: 196, endPoint y: 204, distance: 98.7
click at [103, 198] on table "ID Website Link Code Account Date Description Type Amount Balance Status Action…" at bounding box center [223, 109] width 437 height 211
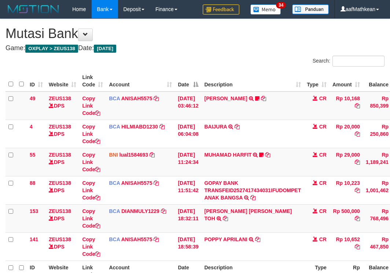
scroll to position [43, 0]
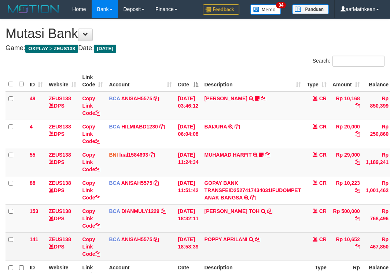
scroll to position [43, 0]
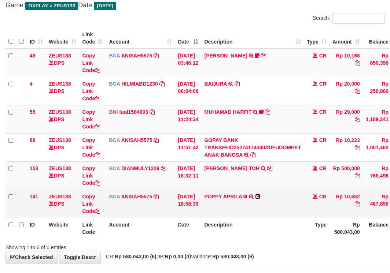
click at [260, 196] on icon at bounding box center [257, 196] width 5 height 5
click at [189, 210] on td "01/10/2025 18:58:39" at bounding box center [188, 204] width 26 height 28
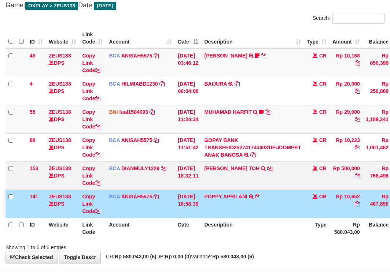
click at [222, 186] on tbody "49 ZEUS138 DPS Copy Link Code BCA ANISAH5575 DPS ANISAH mutasi_20251001_3827 | …" at bounding box center [223, 134] width 437 height 170
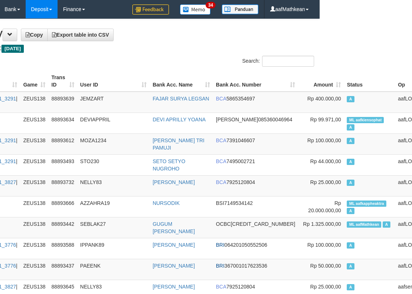
scroll to position [0, 92]
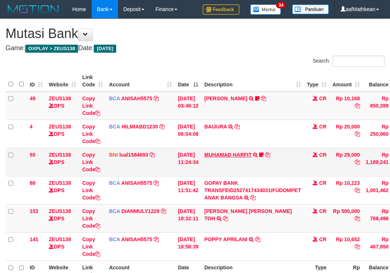
scroll to position [43, 0]
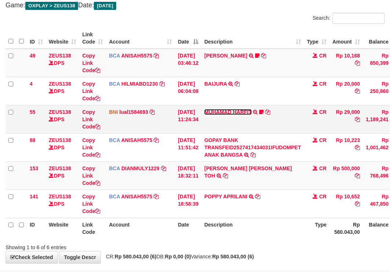
click at [226, 112] on link "MUHAMAD HARFIT" at bounding box center [227, 112] width 47 height 6
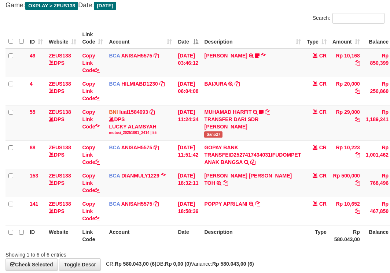
click at [247, 228] on th "Description" at bounding box center [252, 235] width 103 height 21
click at [246, 227] on th "Description" at bounding box center [252, 235] width 103 height 21
click at [249, 228] on th "Description" at bounding box center [252, 235] width 103 height 21
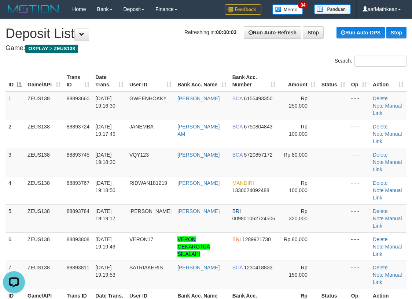
click at [209, 64] on div "Search:" at bounding box center [309, 62] width 206 height 13
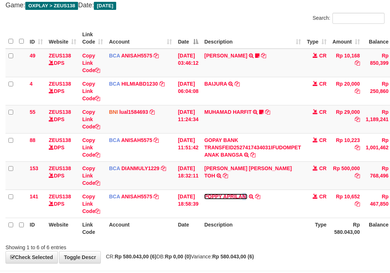
scroll to position [74, 0]
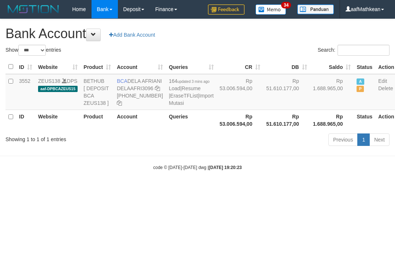
select select "***"
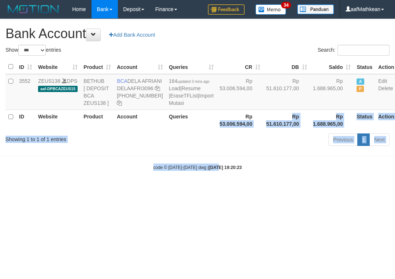
drag, startPoint x: 0, startPoint y: 0, endPoint x: 162, endPoint y: 61, distance: 172.9
click at [185, 114] on body "Toggle navigation Home Bank Account List Load By Website Group [OXPLAY] ZEUS138…" at bounding box center [197, 94] width 395 height 189
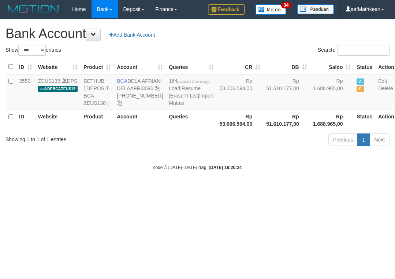
select select "***"
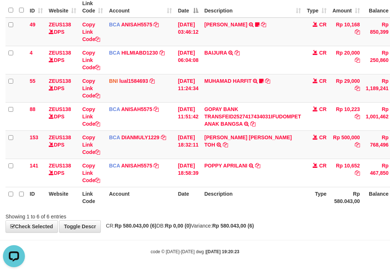
scroll to position [74, 0]
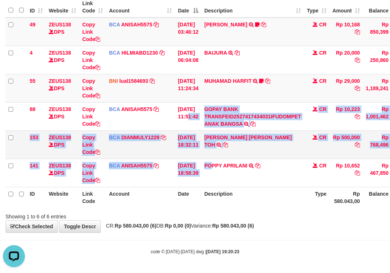
drag, startPoint x: 206, startPoint y: 148, endPoint x: 335, endPoint y: 150, distance: 128.9
click at [244, 189] on table "ID Website Link Code Account Date Description Type Amount Balance Status Action…" at bounding box center [223, 102] width 437 height 211
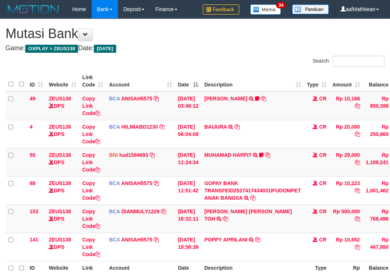
scroll to position [35, 0]
click at [389, 238] on html "Toggle navigation Home Bank Account List Load By Website Group [OXPLAY] ZEUS138…" at bounding box center [195, 173] width 390 height 347
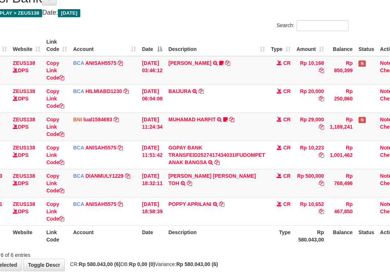
click at [266, 227] on th "Description" at bounding box center [216, 235] width 103 height 21
drag, startPoint x: 201, startPoint y: 185, endPoint x: 210, endPoint y: 192, distance: 12.0
click at [210, 192] on td "CARINA OCTAVIA TOH TRSF E-BANKING CR 0110/FTSCY/WS95031 500000.00CARINA OCTAVIA…" at bounding box center [216, 183] width 103 height 28
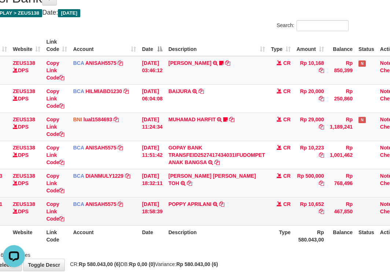
click at [248, 199] on td "POPPY APRILANI TRSF E-BANKING CR 0110/FTSCY/WS95271 10652.00POPPY APRILANI" at bounding box center [216, 211] width 103 height 28
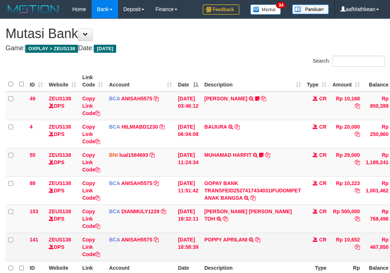
scroll to position [36, 36]
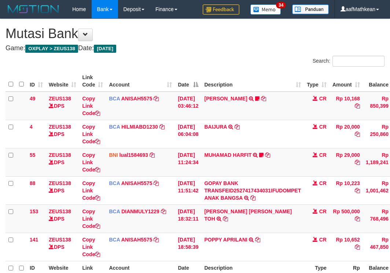
scroll to position [36, 36]
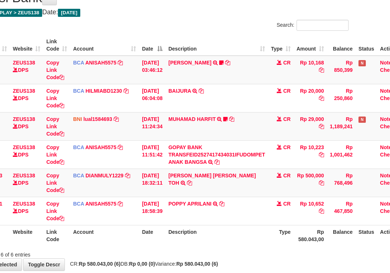
click at [241, 199] on td "POPPY APRILANI TRSF E-BANKING CR 0110/FTSCY/WS95271 10652.00POPPY APRILANI" at bounding box center [216, 211] width 103 height 28
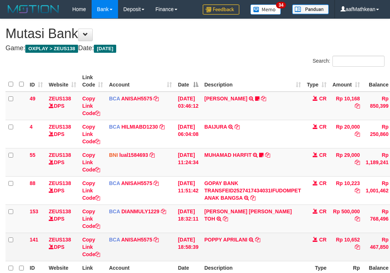
scroll to position [36, 36]
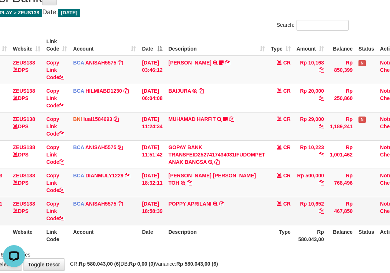
drag, startPoint x: 258, startPoint y: 221, endPoint x: 250, endPoint y: 222, distance: 8.8
click at [255, 223] on td "POPPY APRILANI TRSF E-BANKING CR 0110/FTSCY/WS95271 10652.00POPPY APRILANI" at bounding box center [216, 211] width 103 height 28
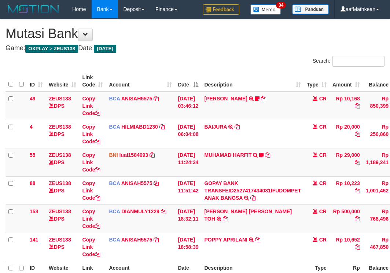
click at [278, 261] on tr "ID Website Link Code Account Date Description Type Rp 580.043,00 Balance Status…" at bounding box center [223, 271] width 437 height 21
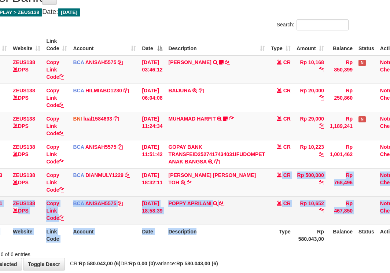
click at [239, 205] on td "POPPY APRILANI TRSF E-BANKING CR 0110/FTSCY/WS95271 10652.00POPPY APRILANI" at bounding box center [216, 210] width 103 height 28
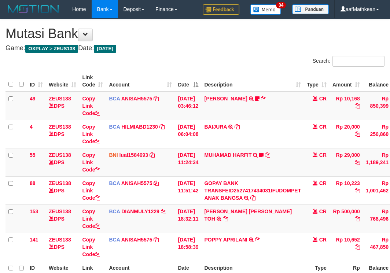
scroll to position [37, 36]
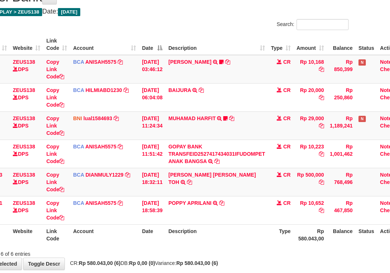
drag, startPoint x: 245, startPoint y: 109, endPoint x: 285, endPoint y: 242, distance: 138.6
click at [285, 244] on table "ID Website Link Code Account Date Description Type Amount Balance Status Action…" at bounding box center [188, 139] width 437 height 211
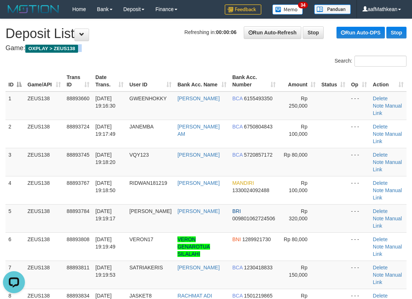
drag, startPoint x: 118, startPoint y: 44, endPoint x: 4, endPoint y: 98, distance: 126.3
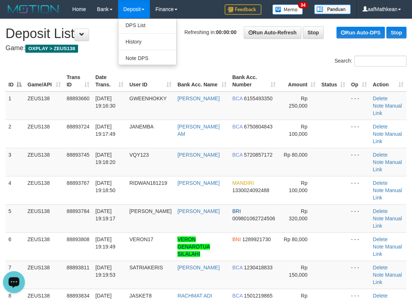
drag, startPoint x: 123, startPoint y: 39, endPoint x: 117, endPoint y: 44, distance: 7.3
click at [123, 39] on h1 "Refreshing in: 00:00:00 Run Auto-Refresh Stop Run Auto-DPS Stop Deposit List" at bounding box center [205, 33] width 401 height 15
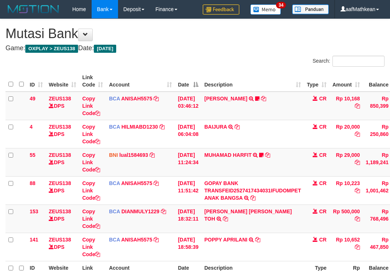
scroll to position [37, 36]
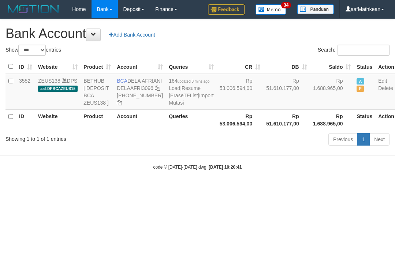
select select "***"
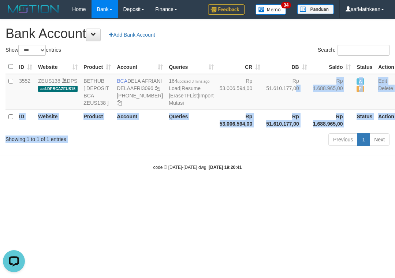
click at [251, 148] on div "Show ** ** ** *** *** entries Search: ID Website Product Account Queries CR DB …" at bounding box center [197, 97] width 384 height 104
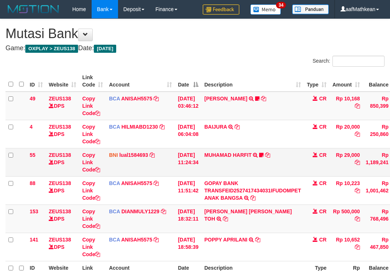
scroll to position [74, 36]
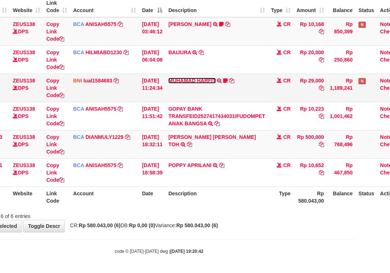
click at [191, 79] on link "MUHAMAD HARFIT" at bounding box center [191, 81] width 47 height 6
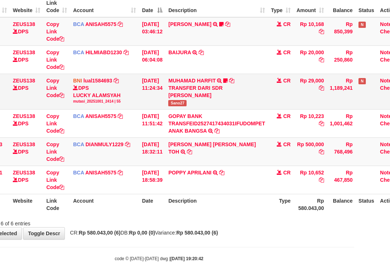
click at [187, 99] on td "MUHAMAD HARFIT TRANSFER DARI SDR MUHAMAD HARFIT Sano27" at bounding box center [216, 92] width 103 height 36
click at [186, 100] on span "Sano27" at bounding box center [177, 103] width 18 height 6
drag, startPoint x: 260, startPoint y: 221, endPoint x: 265, endPoint y: 232, distance: 12.0
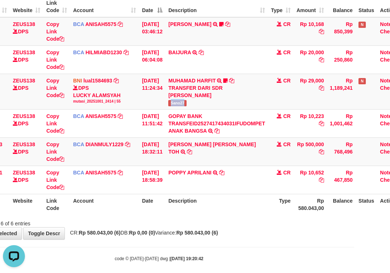
click at [260, 223] on div "Showing 1 to 6 of 6 entries" at bounding box center [159, 222] width 390 height 10
drag, startPoint x: 265, startPoint y: 232, endPoint x: 269, endPoint y: 228, distance: 5.4
click at [267, 232] on div "**********" at bounding box center [159, 92] width 390 height 294
click at [282, 226] on div "**********" at bounding box center [159, 92] width 390 height 294
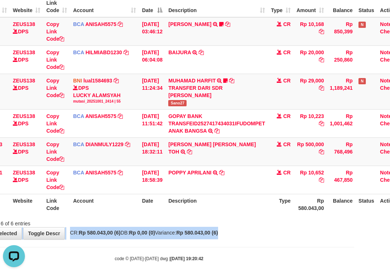
click at [185, 231] on span "CR: Rp 580.043,00 (6) DB: Rp 0,00 (0) Variance: Rp 580.043,00 (6)" at bounding box center [142, 233] width 152 height 6
click at [197, 231] on span "CR: Rp 580.043,00 (6) DB: Rp 0,00 (0) Variance: Rp 580.043,00 (6)" at bounding box center [142, 233] width 152 height 6
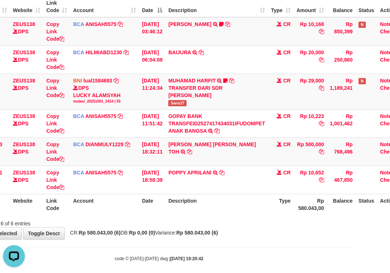
click at [197, 231] on strong "Rp 580.043,00 (6)" at bounding box center [197, 233] width 42 height 6
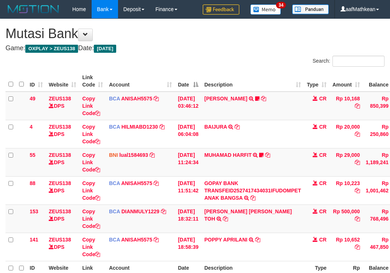
scroll to position [74, 36]
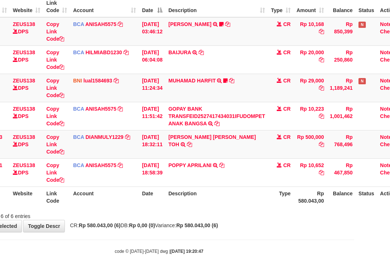
click at [230, 197] on th "Description" at bounding box center [216, 196] width 103 height 21
click at [230, 196] on th "Description" at bounding box center [216, 196] width 103 height 21
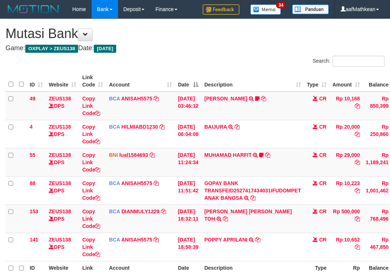
scroll to position [74, 36]
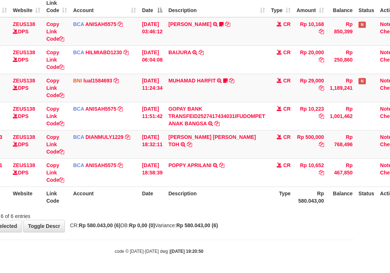
drag, startPoint x: 98, startPoint y: 242, endPoint x: 179, endPoint y: 241, distance: 80.6
click at [135, 239] on body "Toggle navigation Home Bank Account List Load By Website Group [OXPLAY] ZEUS138…" at bounding box center [159, 99] width 390 height 347
drag, startPoint x: 179, startPoint y: 241, endPoint x: 183, endPoint y: 241, distance: 4.8
click at [185, 241] on body "Toggle navigation Home Bank Account List Load By Website Group [OXPLAY] ZEUS138…" at bounding box center [159, 99] width 390 height 347
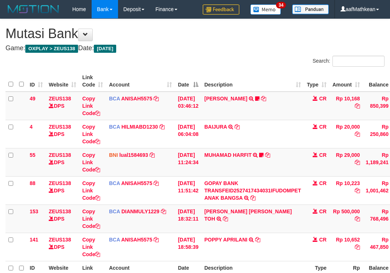
scroll to position [74, 36]
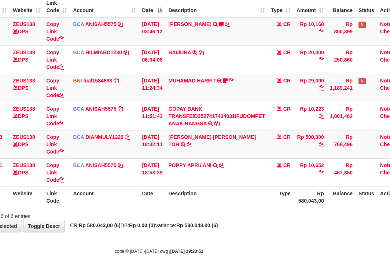
click at [263, 216] on div "Showing 1 to 6 of 6 entries" at bounding box center [159, 214] width 390 height 10
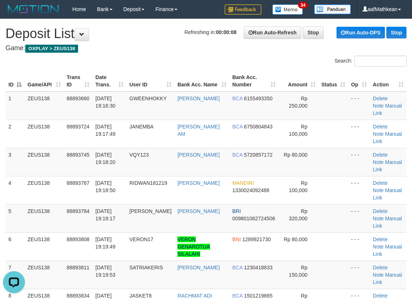
drag, startPoint x: 133, startPoint y: 49, endPoint x: 56, endPoint y: 80, distance: 83.0
click at [133, 49] on h4 "Game: OXPLAY > ZEUS138" at bounding box center [205, 48] width 401 height 7
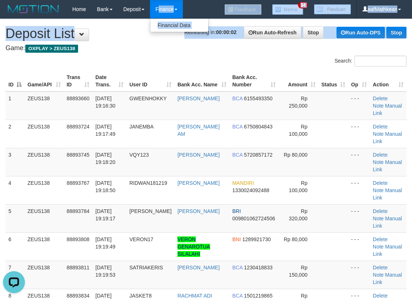
drag, startPoint x: 160, startPoint y: 16, endPoint x: 140, endPoint y: 27, distance: 23.1
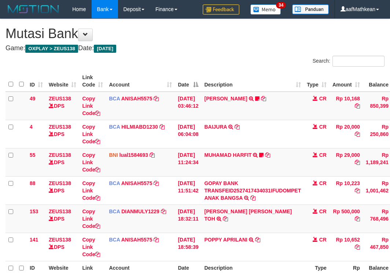
scroll to position [74, 36]
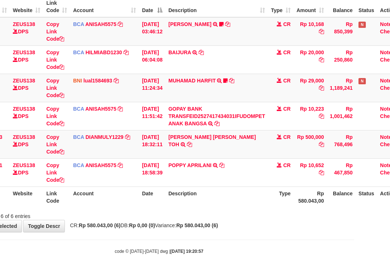
drag, startPoint x: 156, startPoint y: 190, endPoint x: 164, endPoint y: 195, distance: 9.7
click at [164, 195] on th "Date" at bounding box center [152, 196] width 26 height 21
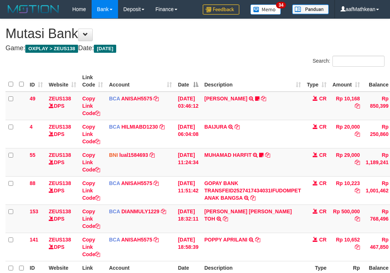
scroll to position [74, 36]
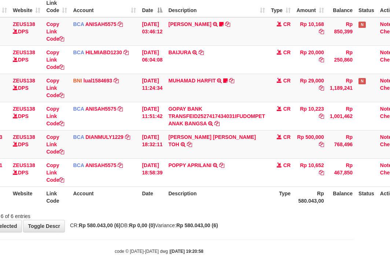
click at [228, 200] on th "Description" at bounding box center [216, 196] width 103 height 21
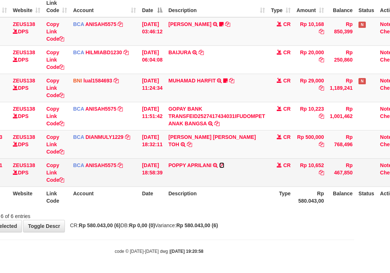
click at [224, 165] on icon at bounding box center [221, 165] width 5 height 5
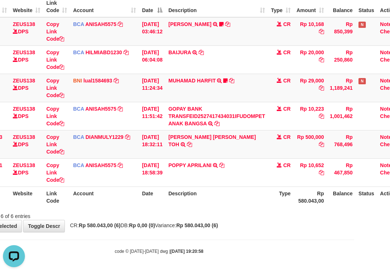
scroll to position [0, 0]
click at [259, 220] on div "**********" at bounding box center [159, 88] width 390 height 287
drag, startPoint x: 261, startPoint y: 222, endPoint x: 296, endPoint y: 227, distance: 35.5
click at [295, 227] on div "**********" at bounding box center [159, 88] width 390 height 287
drag, startPoint x: 129, startPoint y: 189, endPoint x: 139, endPoint y: 223, distance: 34.9
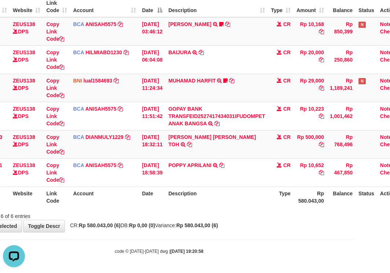
click at [130, 198] on table "ID Website Link Code Account Date Description Type Amount Balance Status Action…" at bounding box center [188, 101] width 437 height 211
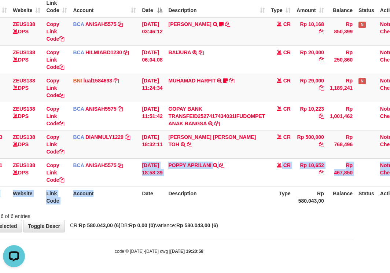
drag, startPoint x: 139, startPoint y: 223, endPoint x: 135, endPoint y: 207, distance: 15.9
click at [135, 208] on div "**********" at bounding box center [159, 88] width 390 height 287
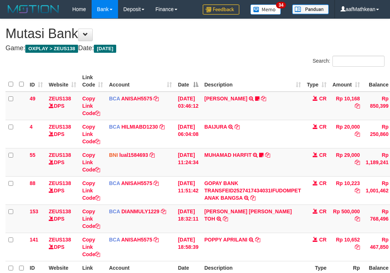
scroll to position [74, 36]
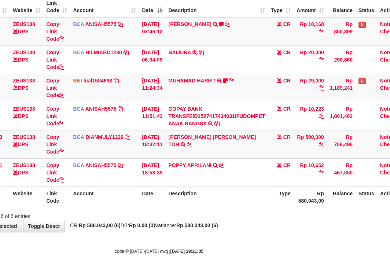
click at [130, 207] on th "Account" at bounding box center [104, 196] width 69 height 21
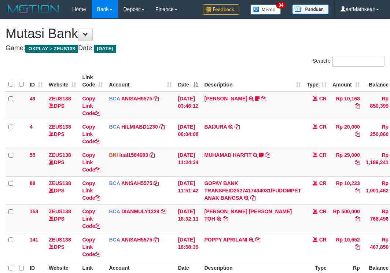
scroll to position [74, 36]
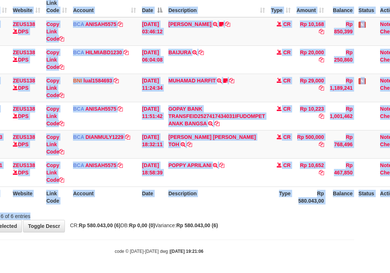
click at [130, 210] on div "Search: ID Website Link Code Account Date Description Type Amount Balance Statu…" at bounding box center [159, 100] width 379 height 238
click at [131, 214] on div "Showing 1 to 6 of 6 entries" at bounding box center [159, 214] width 390 height 10
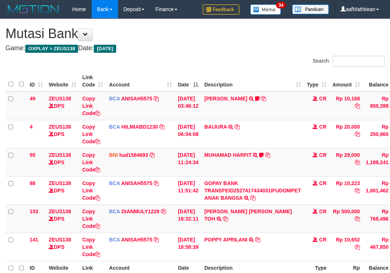
scroll to position [74, 36]
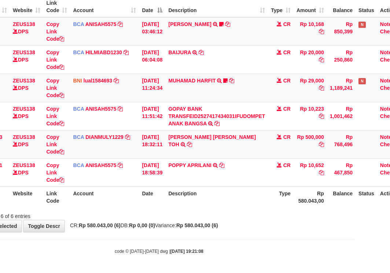
click at [224, 201] on th "Description" at bounding box center [216, 196] width 103 height 21
click at [251, 208] on div "ID Website Link Code Account Date Description Type Amount Balance Status Action…" at bounding box center [159, 101] width 390 height 215
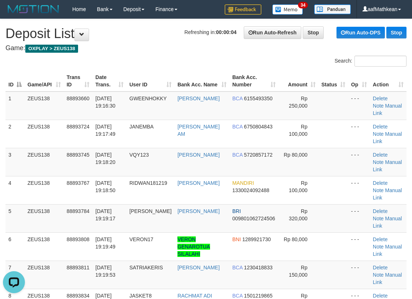
drag, startPoint x: 105, startPoint y: 110, endPoint x: 3, endPoint y: 129, distance: 103.3
click at [95, 112] on tr "1 ZEUS138 88893660 01/10/2025 19:16:30 GWEENHOKKY SUGENG SETIAWAN BCA 615549335…" at bounding box center [205, 106] width 401 height 29
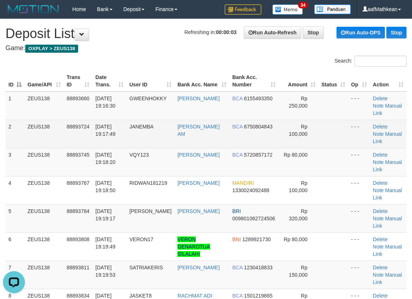
click at [114, 92] on table "ID Game/API Trans ID Date Trans. User ID Bank Acc. Name Bank Acc. Number Amount…" at bounding box center [205, 218] width 401 height 295
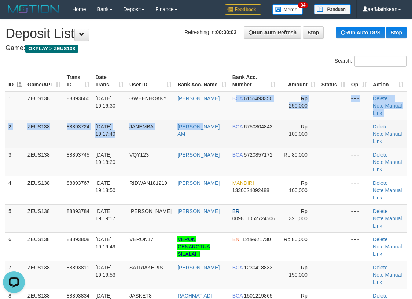
click at [228, 120] on tr "2 ZEUS138 88893724 01/10/2025 19:17:49 JANEMBA MUHAMMAD JA FAR AM BCA 675080484…" at bounding box center [205, 134] width 401 height 28
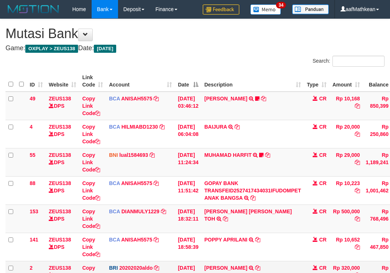
scroll to position [74, 36]
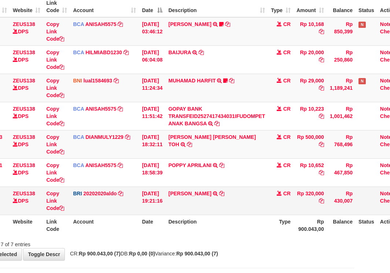
click at [252, 208] on td "[PERSON_NAME] TRANSFER NBMB [PERSON_NAME] TO [PERSON_NAME]" at bounding box center [216, 200] width 103 height 28
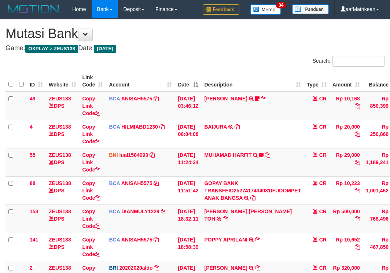
scroll to position [74, 36]
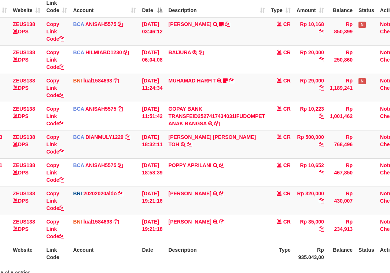
click at [219, 189] on td "[PERSON_NAME] TRANSFER NBMB [PERSON_NAME] TO [PERSON_NAME]" at bounding box center [216, 200] width 103 height 28
click at [220, 191] on td "[PERSON_NAME] TRANSFER NBMB [PERSON_NAME] TO [PERSON_NAME]" at bounding box center [216, 200] width 103 height 28
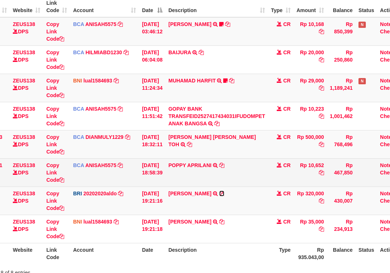
drag, startPoint x: 220, startPoint y: 191, endPoint x: 235, endPoint y: 186, distance: 15.9
click at [220, 191] on icon at bounding box center [221, 193] width 5 height 5
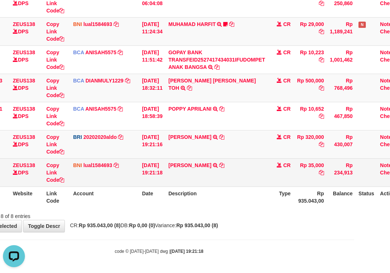
scroll to position [0, 0]
click at [224, 163] on icon at bounding box center [221, 165] width 5 height 5
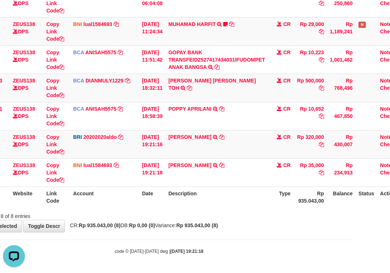
click at [172, 200] on th "Description" at bounding box center [216, 196] width 103 height 21
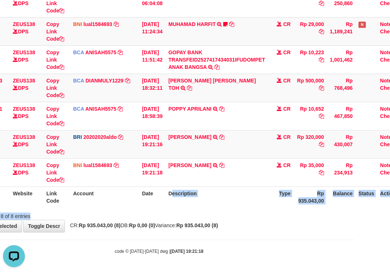
click at [210, 211] on div "Search: ID Website Link Code Account Date Description Type Amount Balance Statu…" at bounding box center [159, 72] width 379 height 295
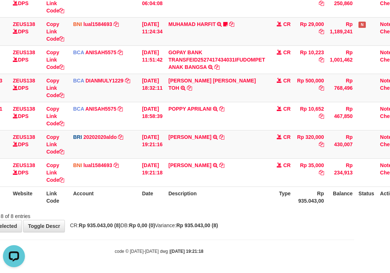
drag, startPoint x: 187, startPoint y: 204, endPoint x: 188, endPoint y: 209, distance: 4.5
click at [187, 210] on div "Search: ID Website Link Code Account Date Description Type Amount Balance Statu…" at bounding box center [159, 72] width 379 height 295
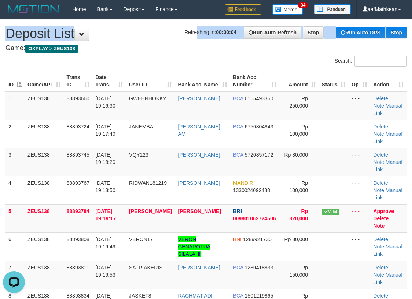
click at [176, 34] on h1 "Refreshing in: 00:00:04 Run Auto-Refresh Stop Run Auto-DPS Stop Deposit List" at bounding box center [205, 33] width 401 height 15
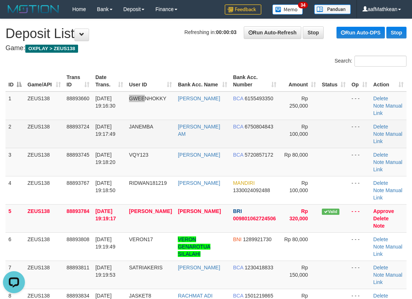
drag, startPoint x: 148, startPoint y: 100, endPoint x: 82, endPoint y: 125, distance: 70.6
click at [136, 106] on td "GWEENHOKKY" at bounding box center [150, 106] width 49 height 29
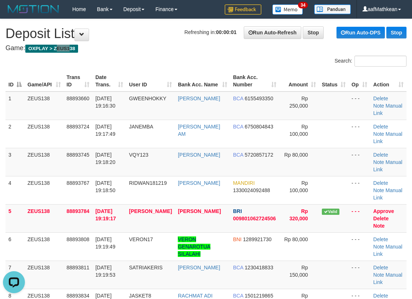
click at [27, 51] on h4 "Game: OXPLAY > ZEUS138" at bounding box center [205, 48] width 401 height 7
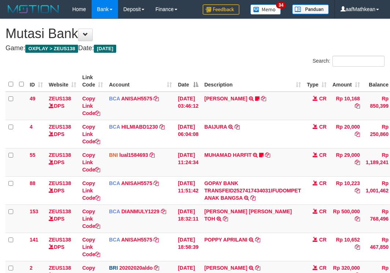
scroll to position [131, 36]
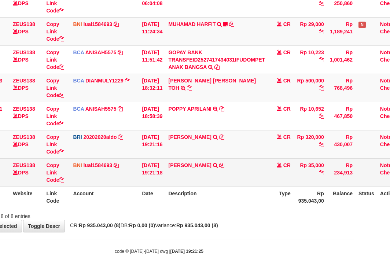
click at [252, 183] on td "[PERSON_NAME] TRANSFER DARI BPK [PERSON_NAME]" at bounding box center [216, 172] width 103 height 28
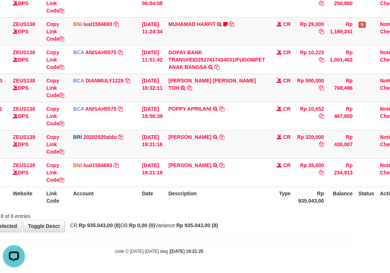
scroll to position [0, 0]
drag, startPoint x: 249, startPoint y: 198, endPoint x: 252, endPoint y: 211, distance: 13.4
click at [249, 202] on th "Description" at bounding box center [216, 196] width 103 height 21
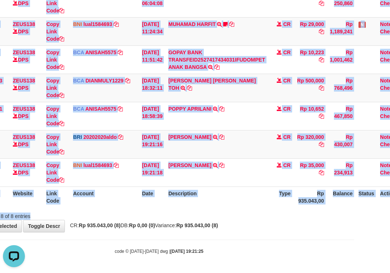
click at [252, 211] on div "Search: ID Website Link Code Account Date Description Type Amount Balance Statu…" at bounding box center [159, 72] width 379 height 295
